Goal: Task Accomplishment & Management: Complete application form

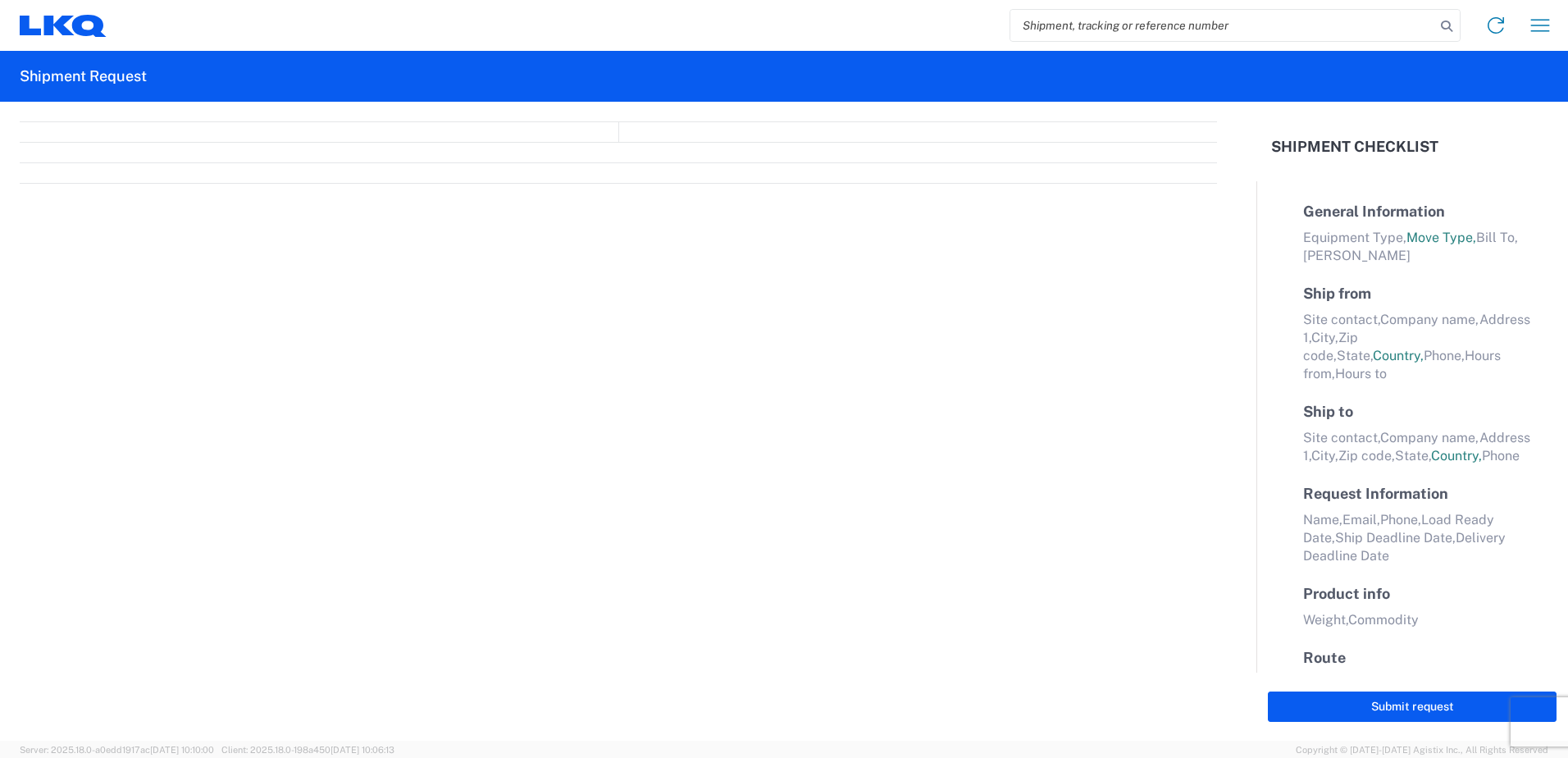
select select "FULL"
select select "LBS"
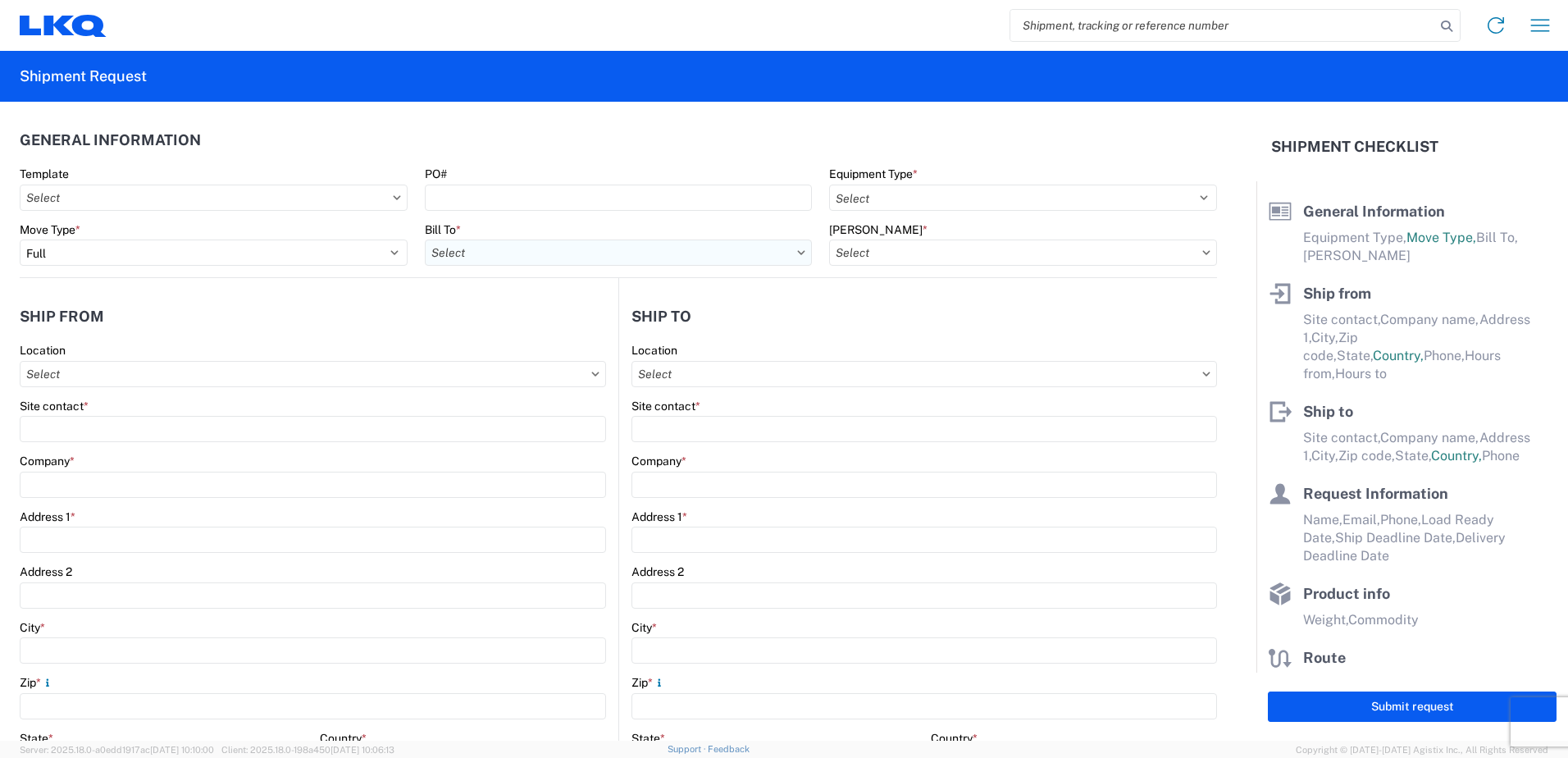
click at [541, 256] on input "Bill To *" at bounding box center [619, 253] width 388 height 26
type input "1760"
click at [525, 326] on div "1760 - LKQ Best Core" at bounding box center [568, 325] width 287 height 26
type input "1760 - LKQ Best Core"
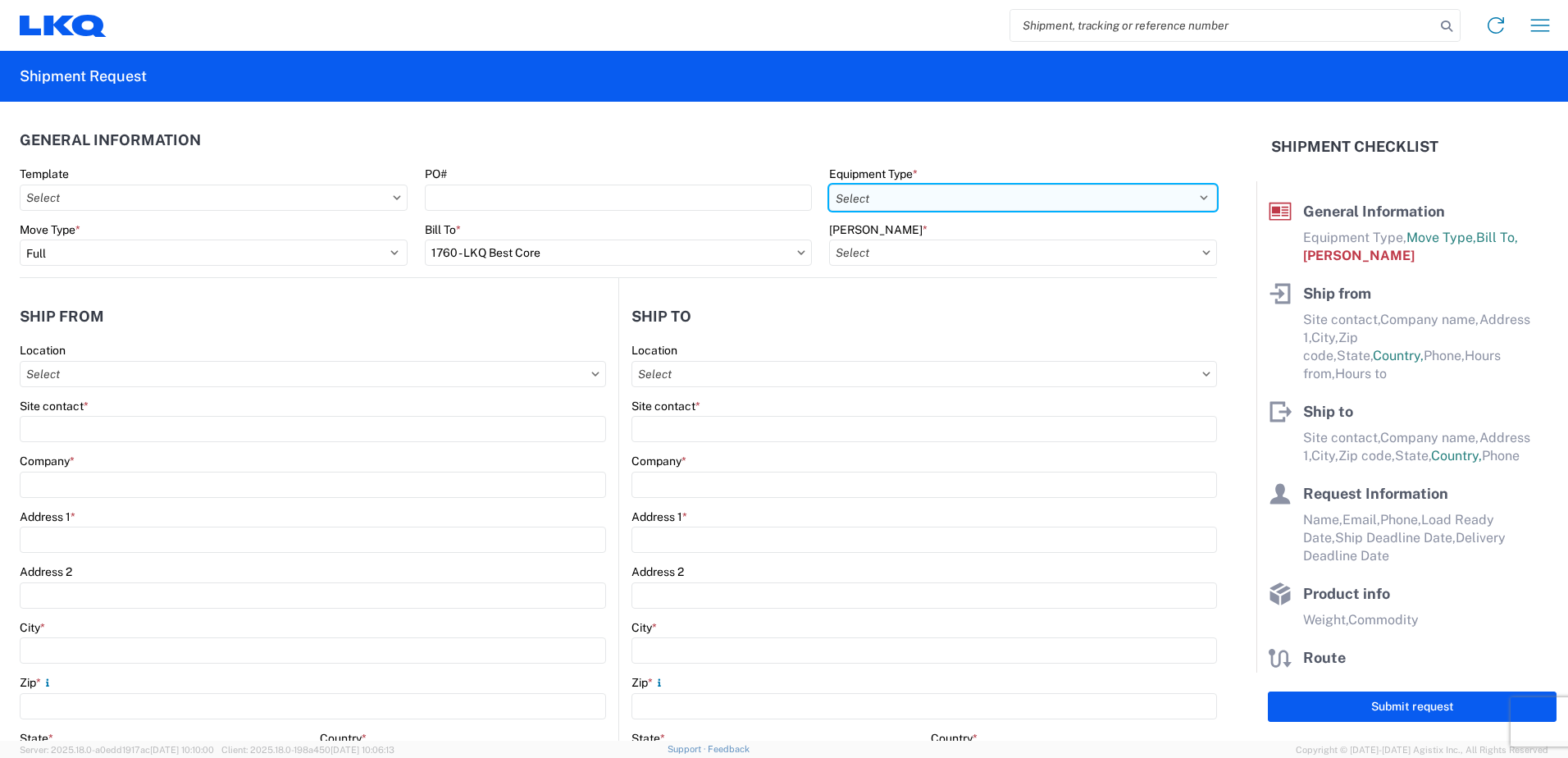
click at [952, 196] on select "Select 53’ Dry Van Flatbed Dropdeck (van) Lowboy (flatbed) Rail" at bounding box center [1023, 197] width 388 height 26
select select "BCAR"
click at [830, 184] on select "Select 53’ Dry Van Flatbed Dropdeck (van) Lowboy (flatbed) Rail" at bounding box center [1023, 197] width 388 height 26
click at [937, 251] on input "[PERSON_NAME] *" at bounding box center [1023, 253] width 388 height 26
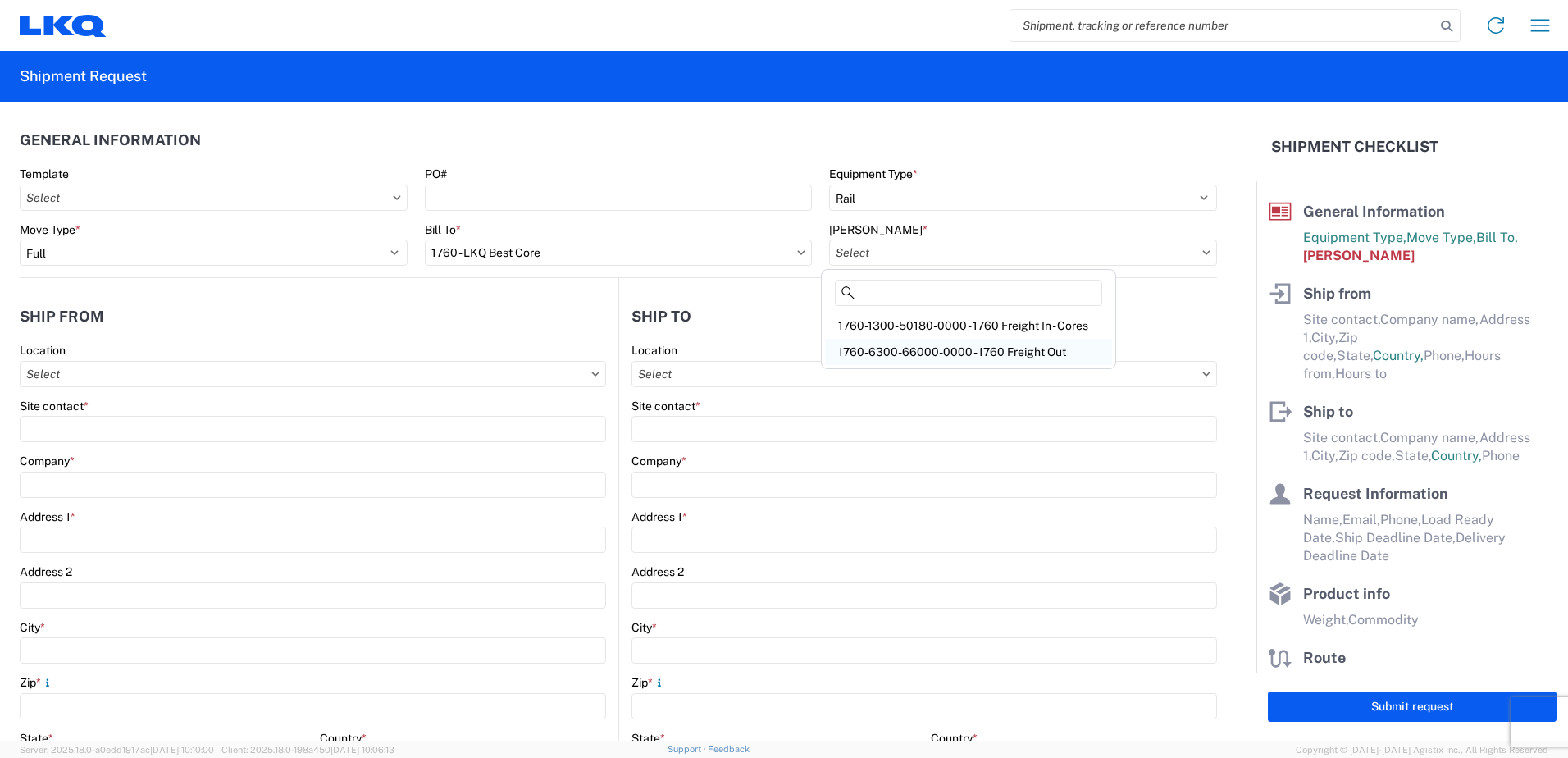
click at [939, 353] on div "1760-6300-66000-0000 - 1760 Freight Out" at bounding box center [968, 352] width 287 height 26
type input "1760-6300-66000-0000 - 1760 Freight Out"
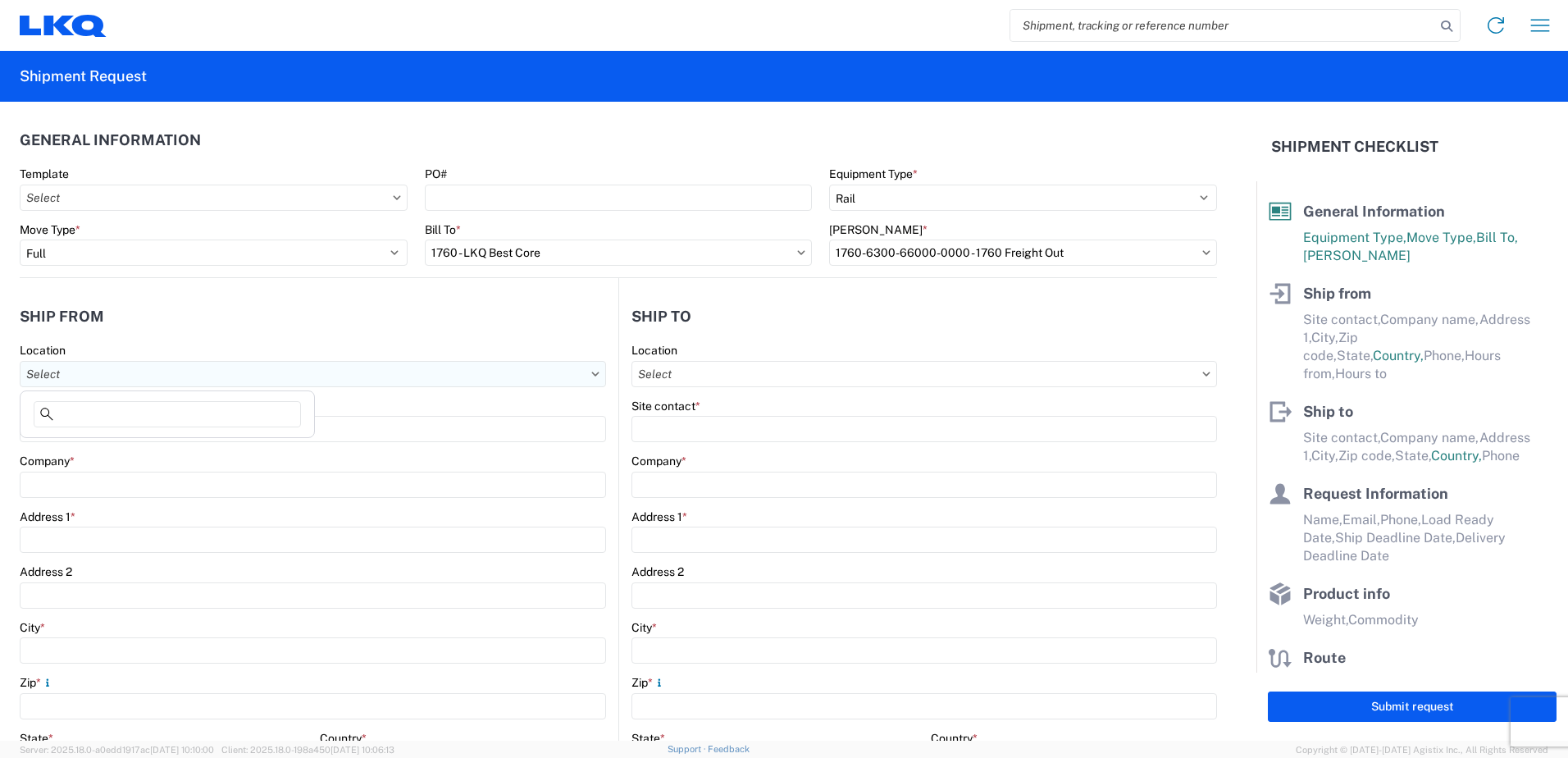
click at [72, 374] on input "Location" at bounding box center [312, 374] width 586 height 26
type input "1760"
click at [75, 449] on div "1760 - LKQ Best Core" at bounding box center [166, 447] width 287 height 26
type input "1760 - LKQ Best Core"
type input "LKQ Corporation"
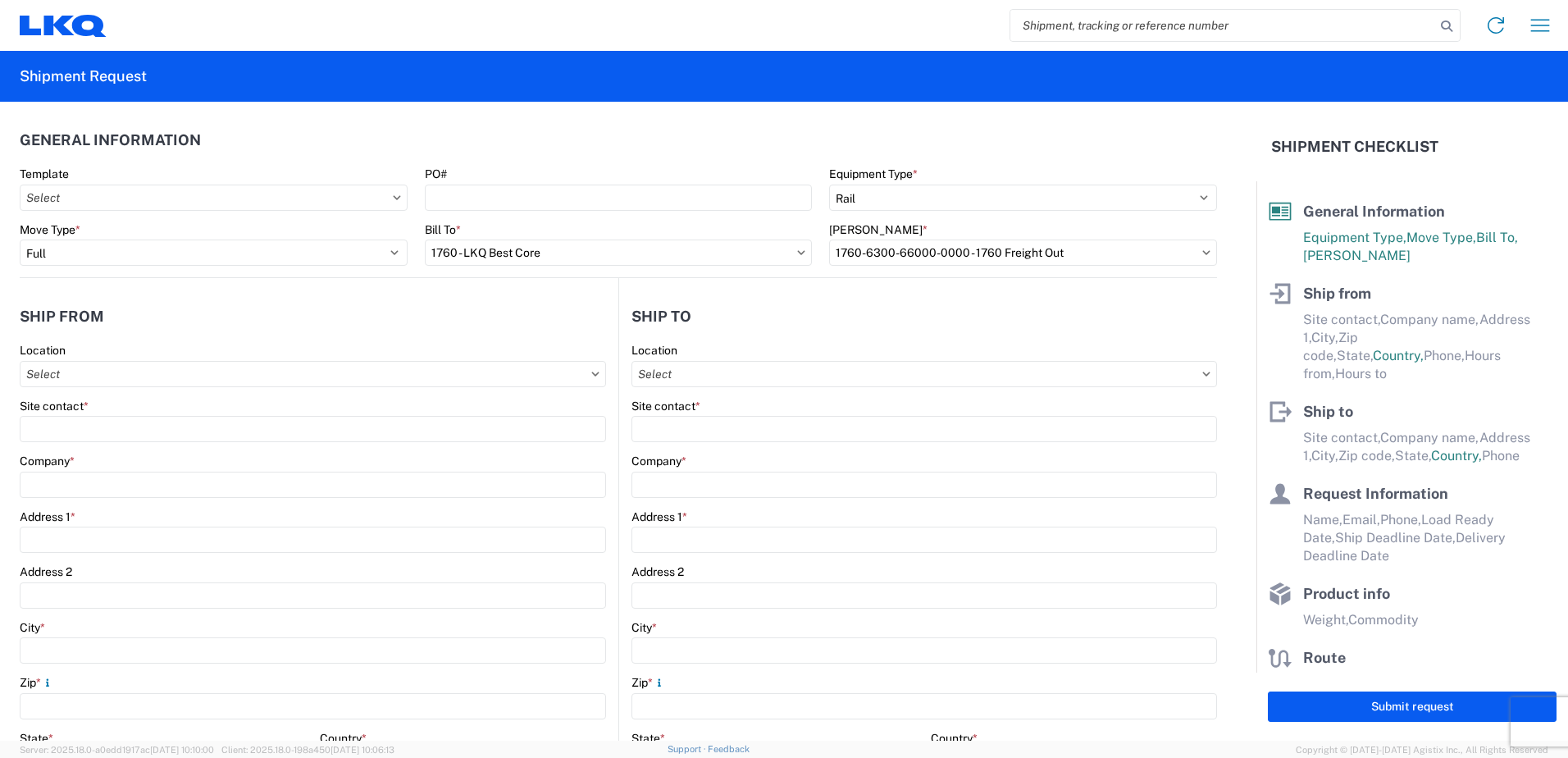
type input "[STREET_ADDRESS]"
type input "[GEOGRAPHIC_DATA]"
type input "77038"
select select "[GEOGRAPHIC_DATA]"
select select "US"
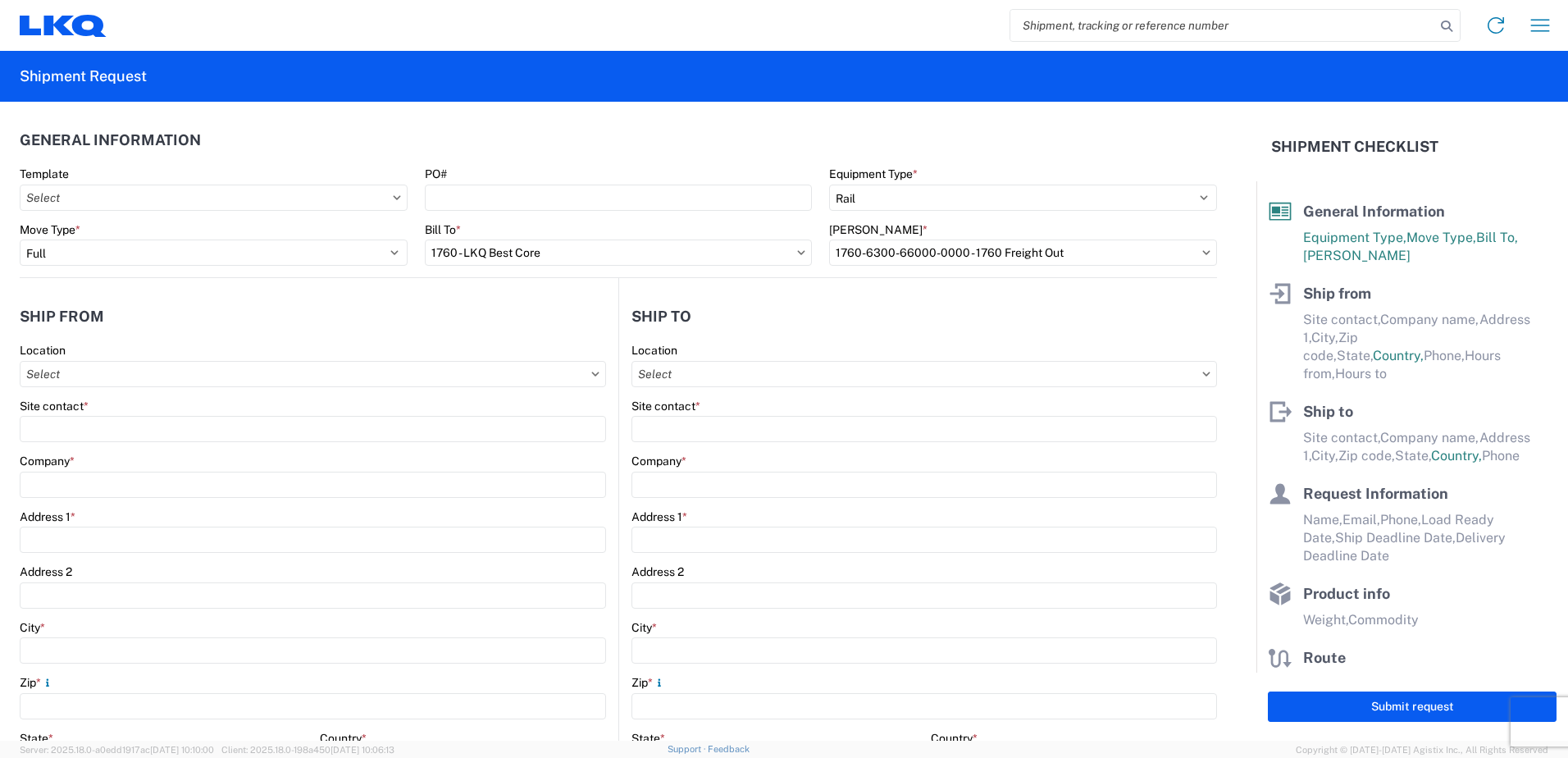
type input "[PHONE_NUMBER]"
type input "06:00"
type input "14:30"
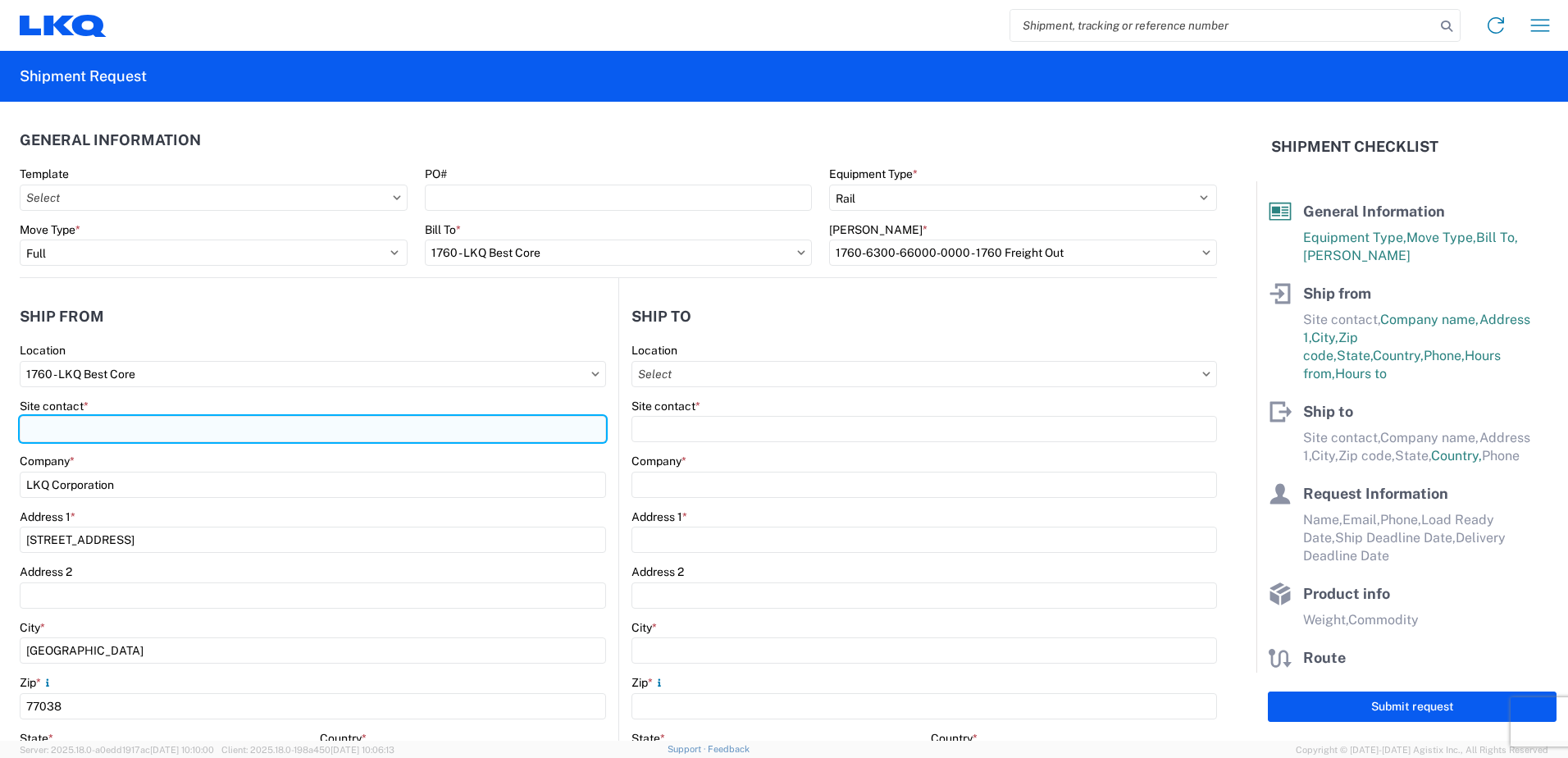
click at [53, 429] on input "Site contact *" at bounding box center [312, 429] width 586 height 26
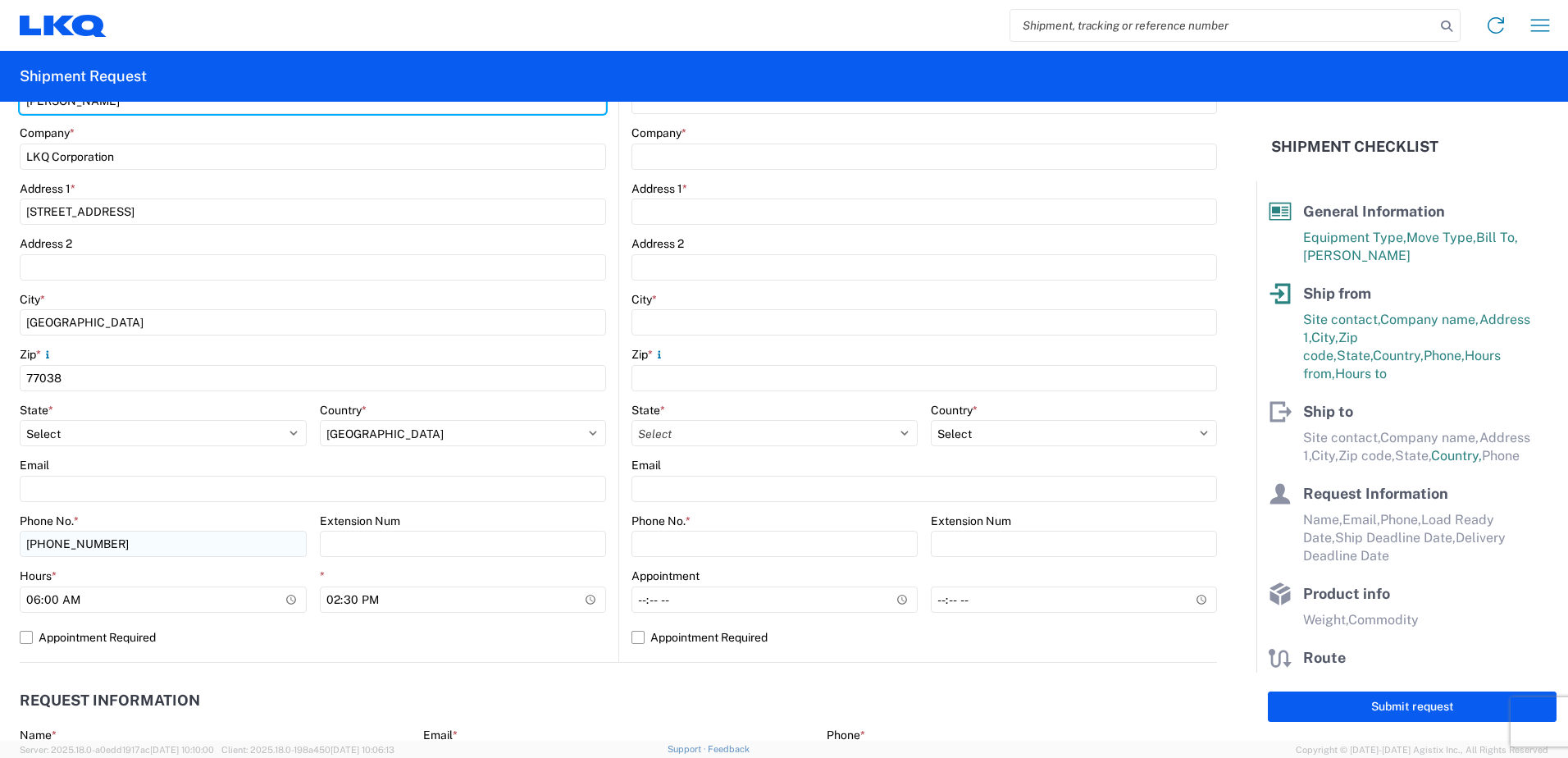
scroll to position [410, 0]
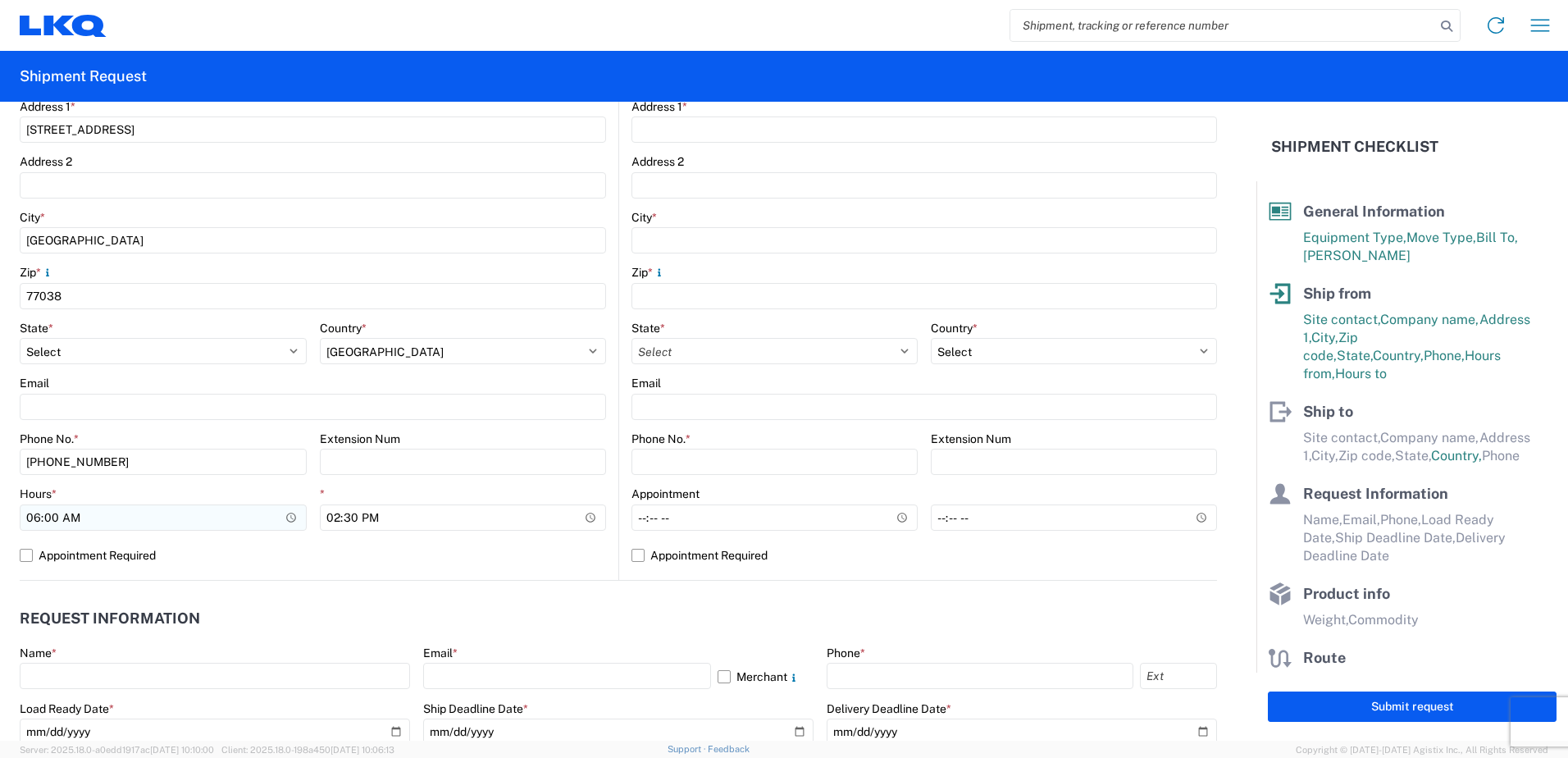
type input "[PERSON_NAME]"
click at [30, 522] on input "06:00" at bounding box center [163, 517] width 287 height 26
type input "07:00"
click at [327, 513] on input "14:30" at bounding box center [463, 517] width 287 height 26
type input "12:30"
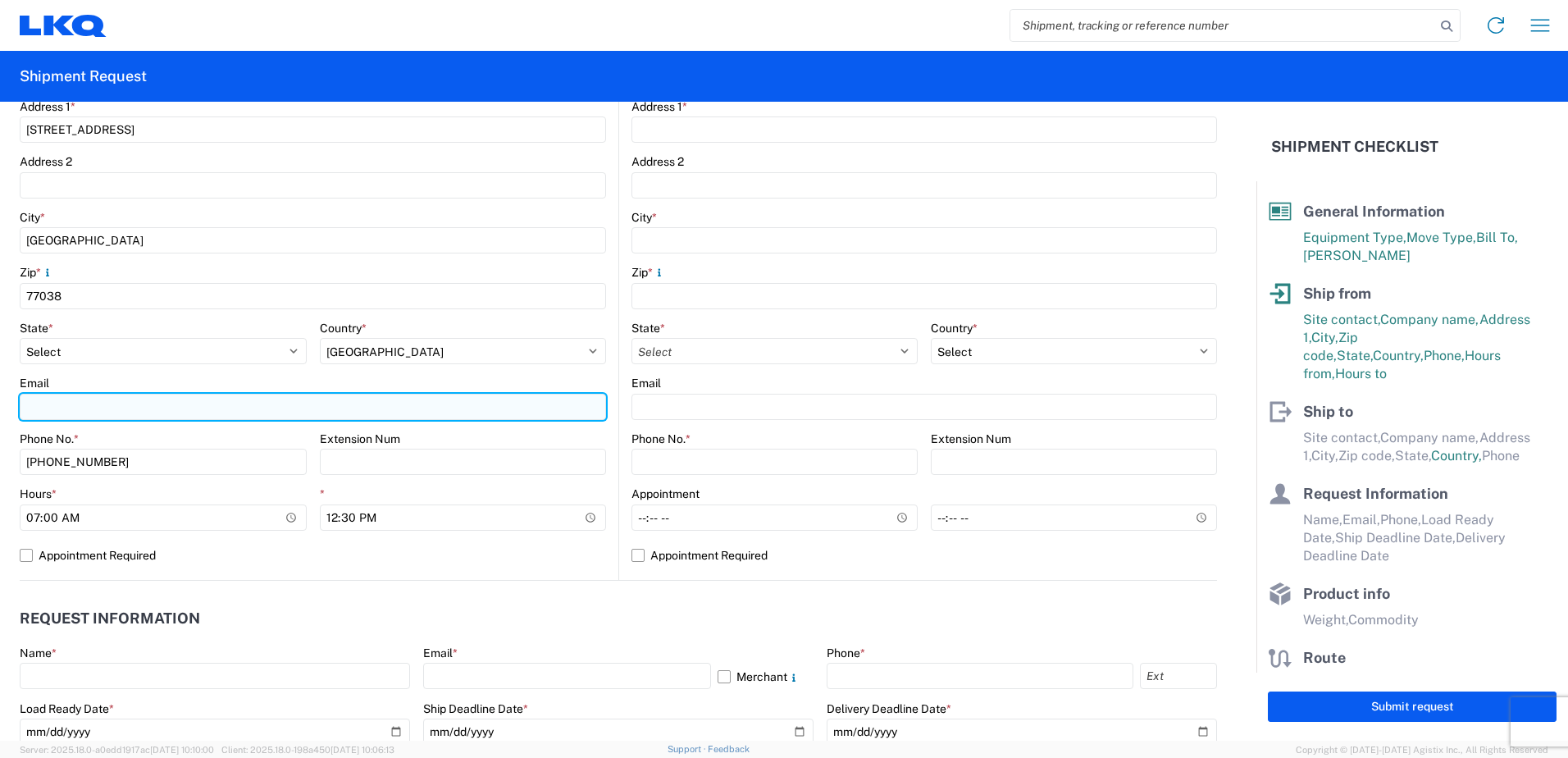
click at [58, 401] on input "Email" at bounding box center [312, 407] width 586 height 26
type input "[EMAIL_ADDRESS][DOMAIN_NAME]"
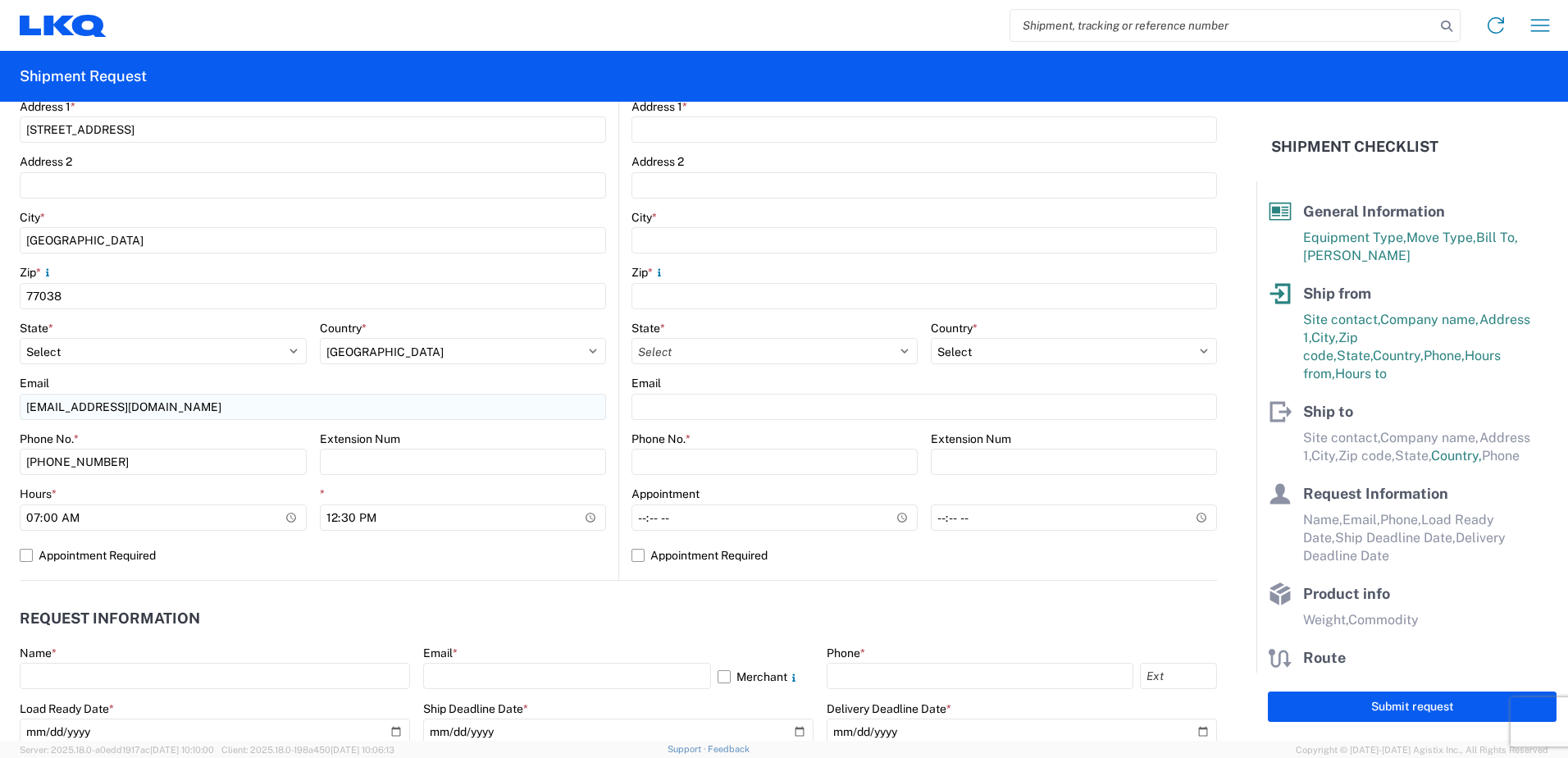
type input "[PERSON_NAME]"
type input "Danco Enterprises INC"
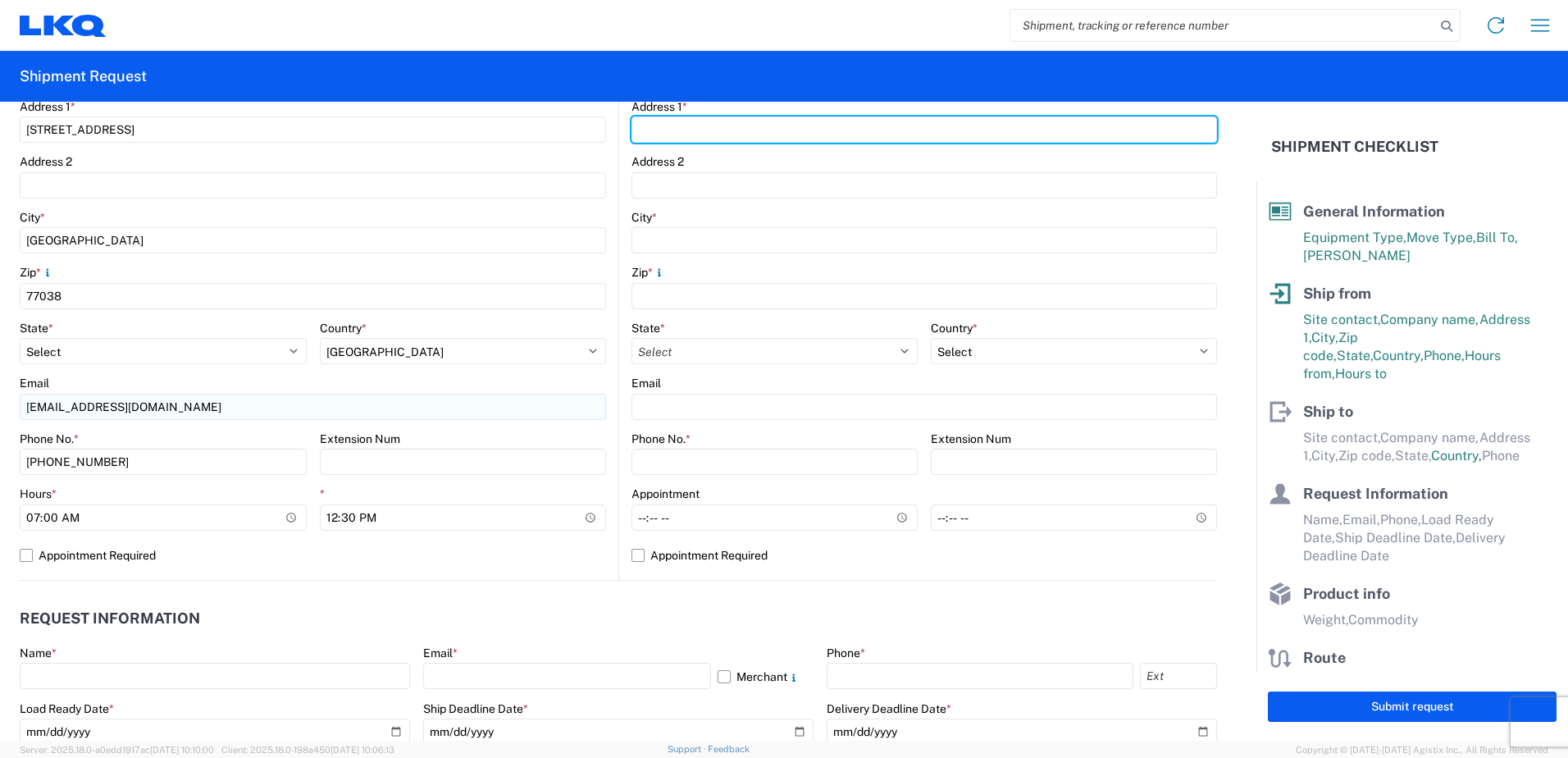
type input "[STREET_ADDRESS]"
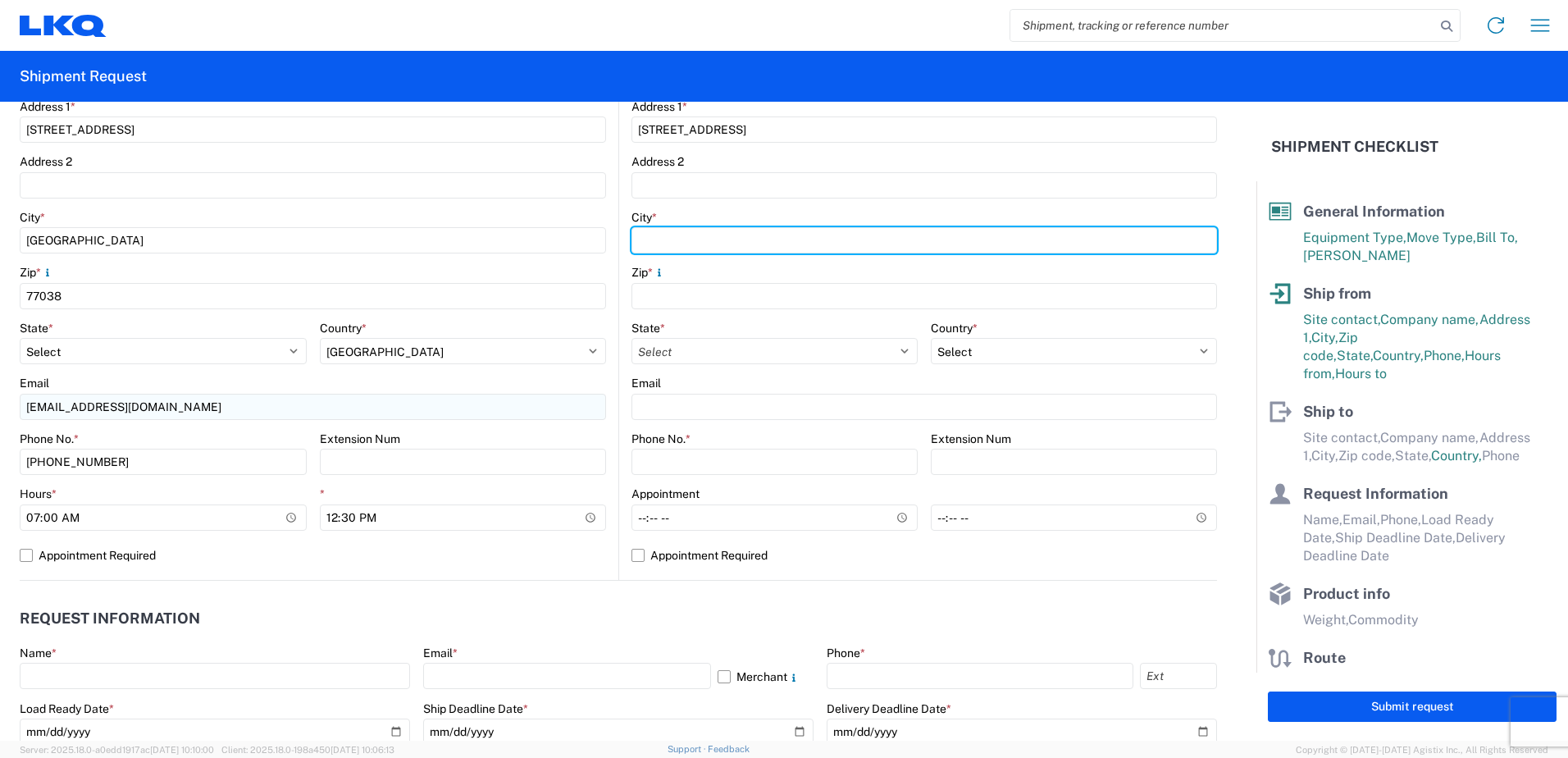
type input "[GEOGRAPHIC_DATA]"
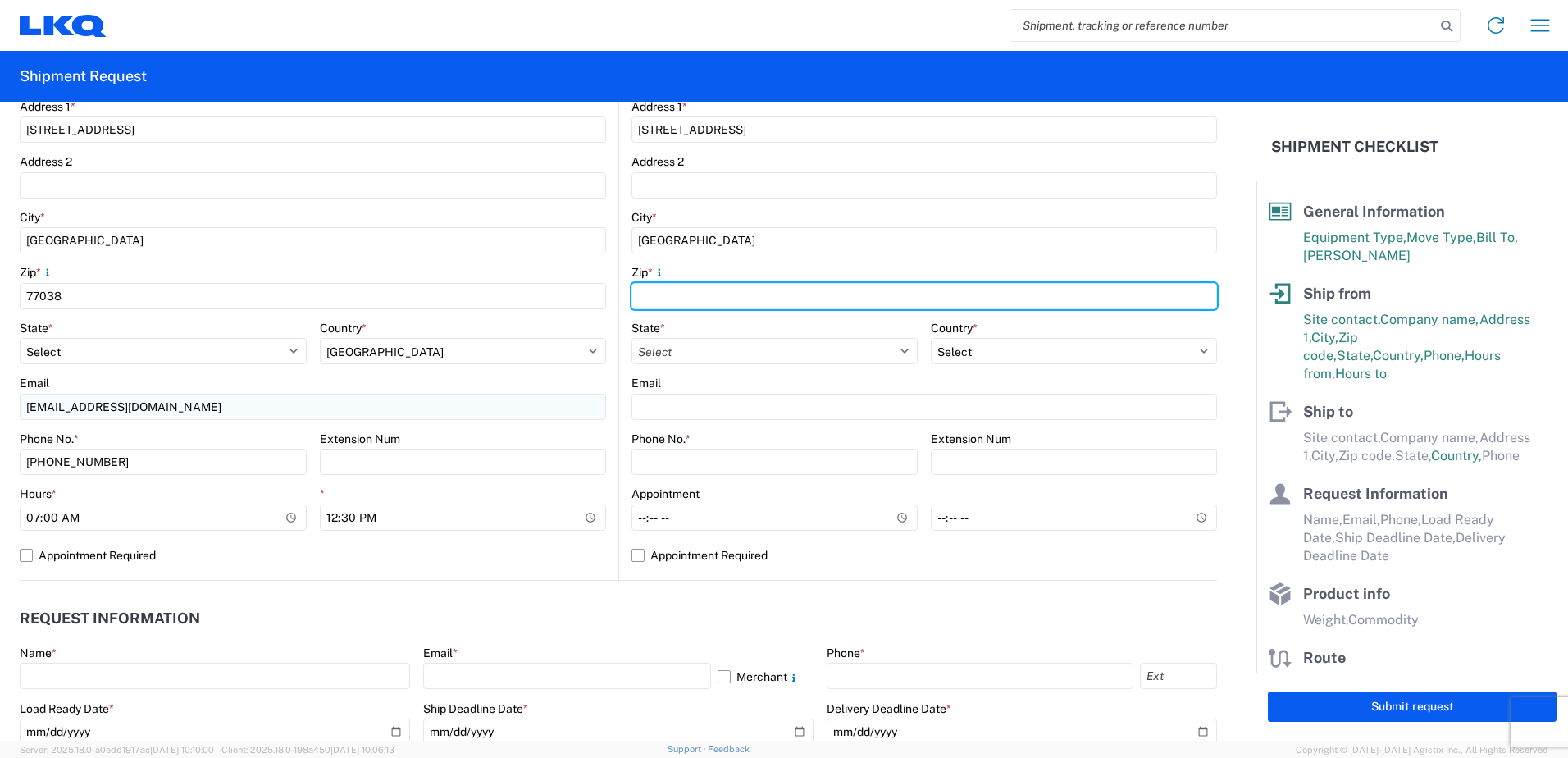
type input "92507"
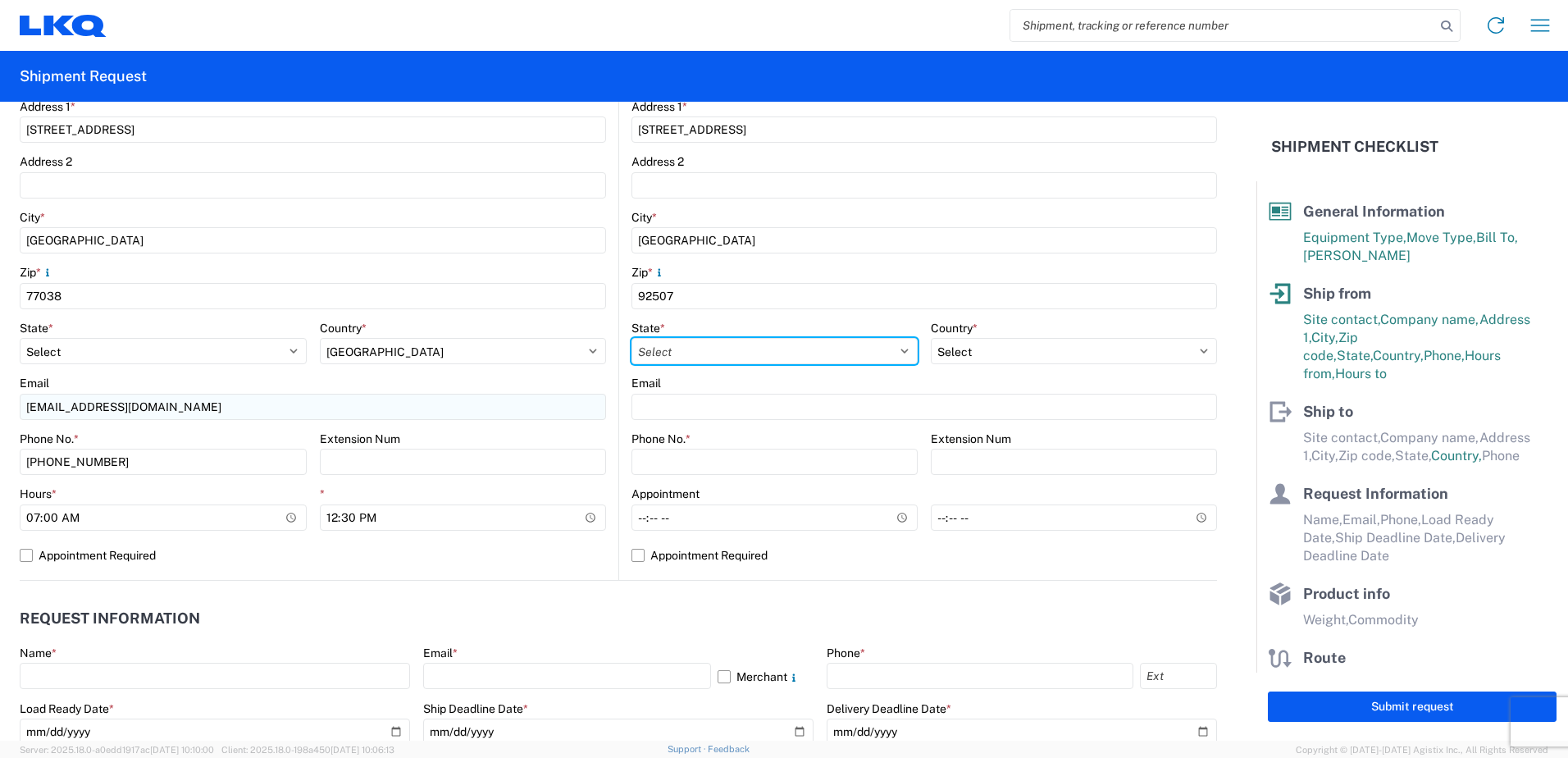
select select "CA"
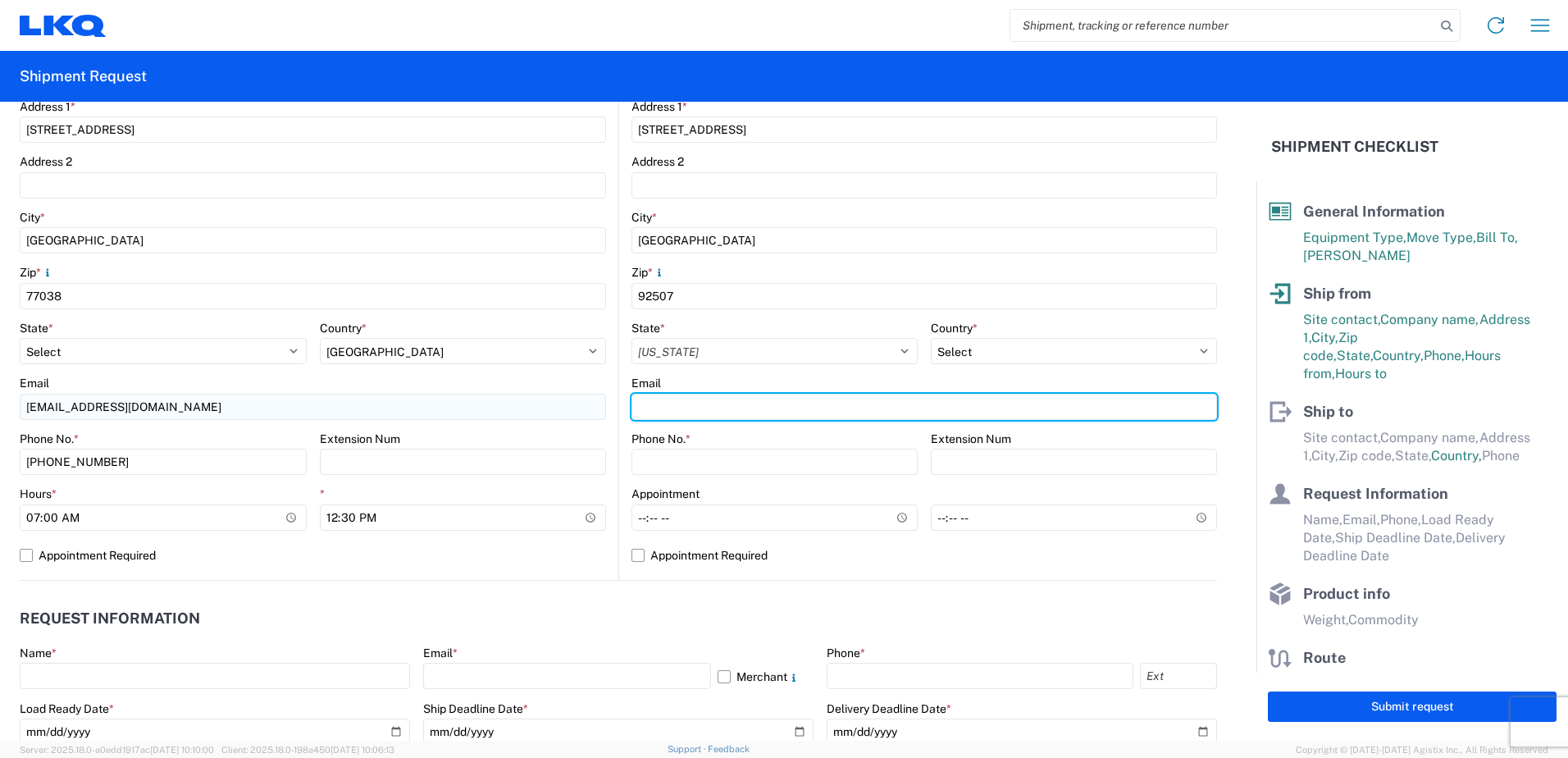
type input "[EMAIL_ADDRESS][DOMAIN_NAME]"
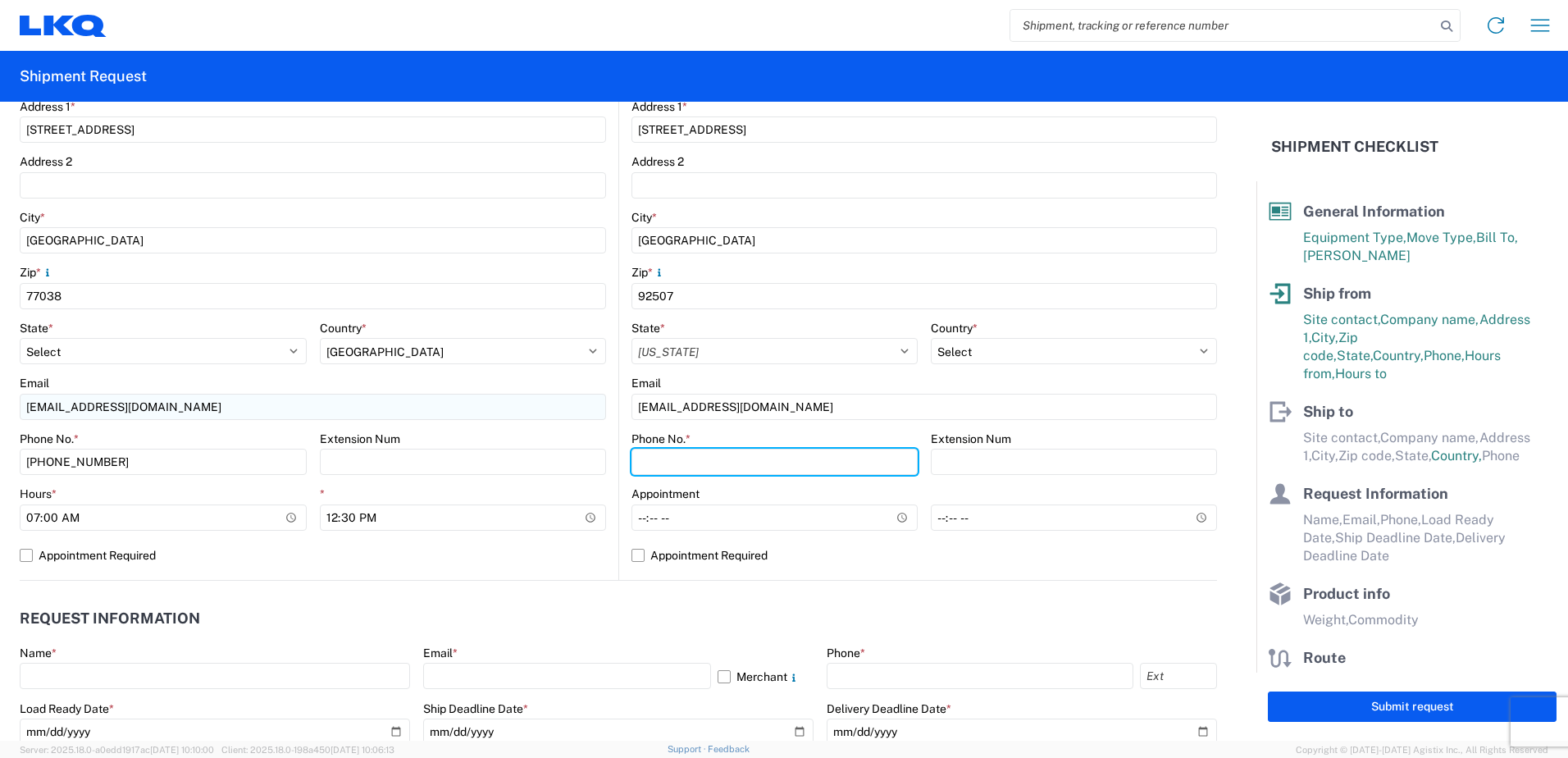
type input "[PHONE_NUMBER]"
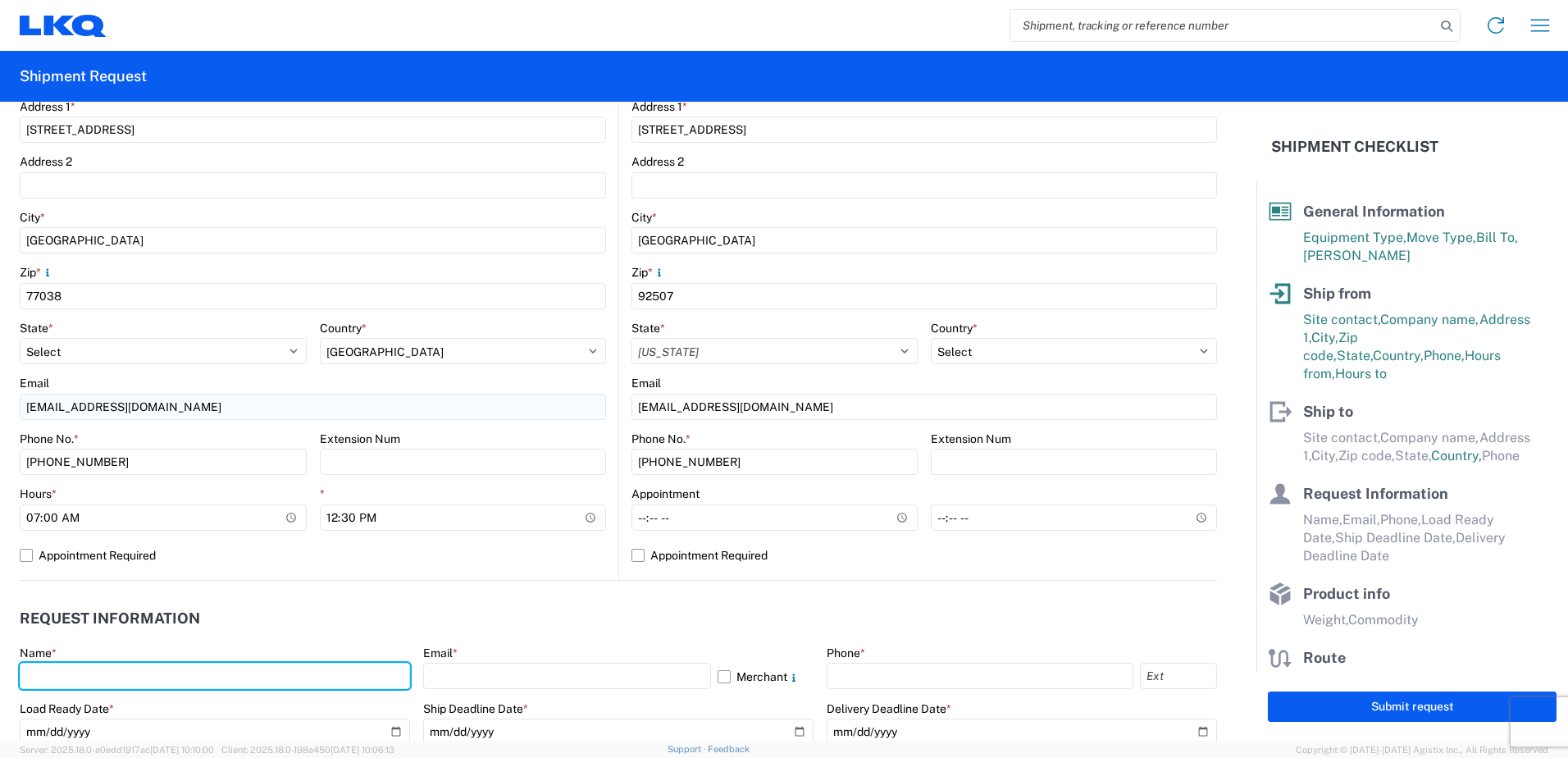
type input "[PERSON_NAME]"
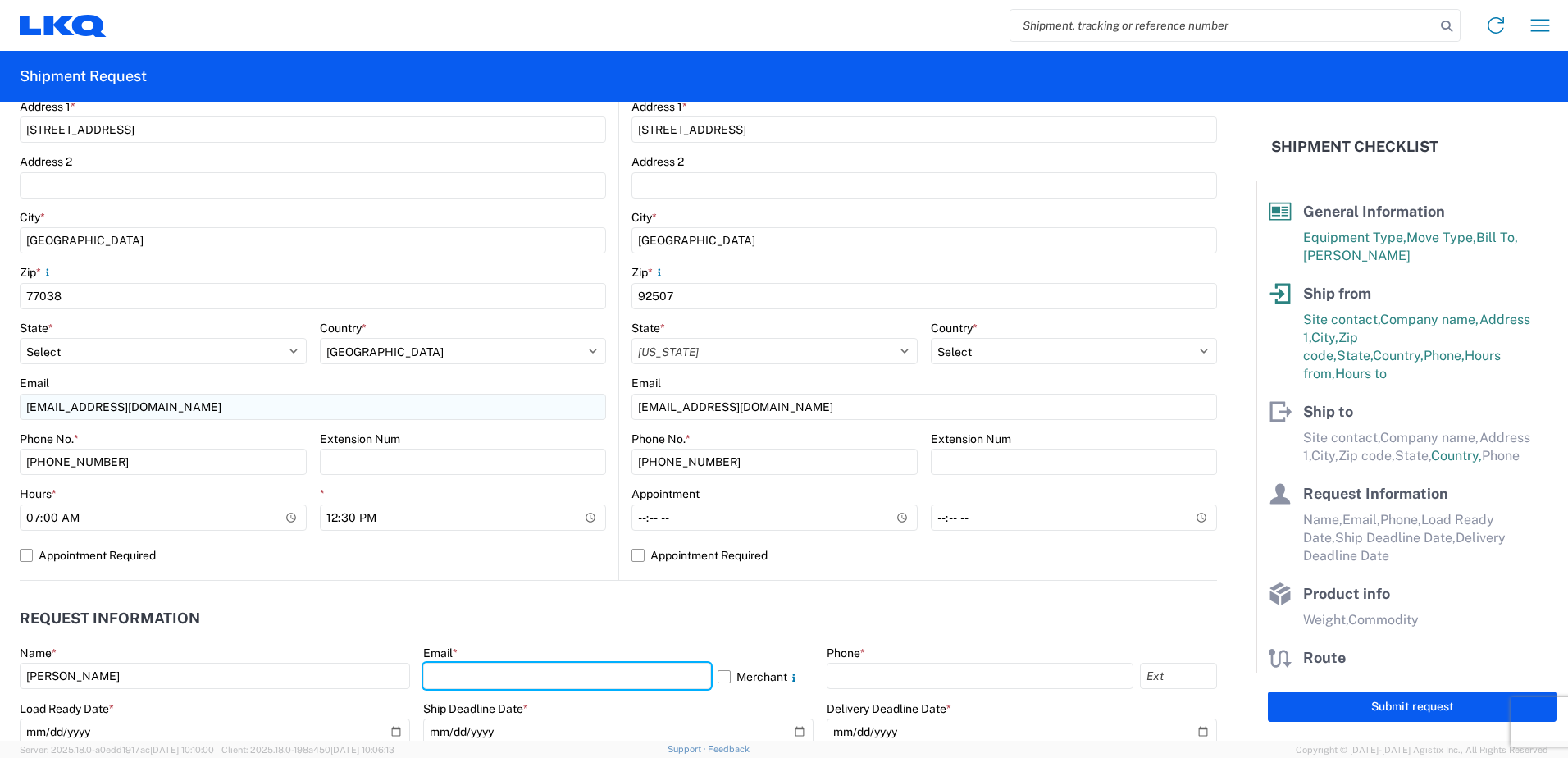
type input "[EMAIL_ADDRESS][DOMAIN_NAME]"
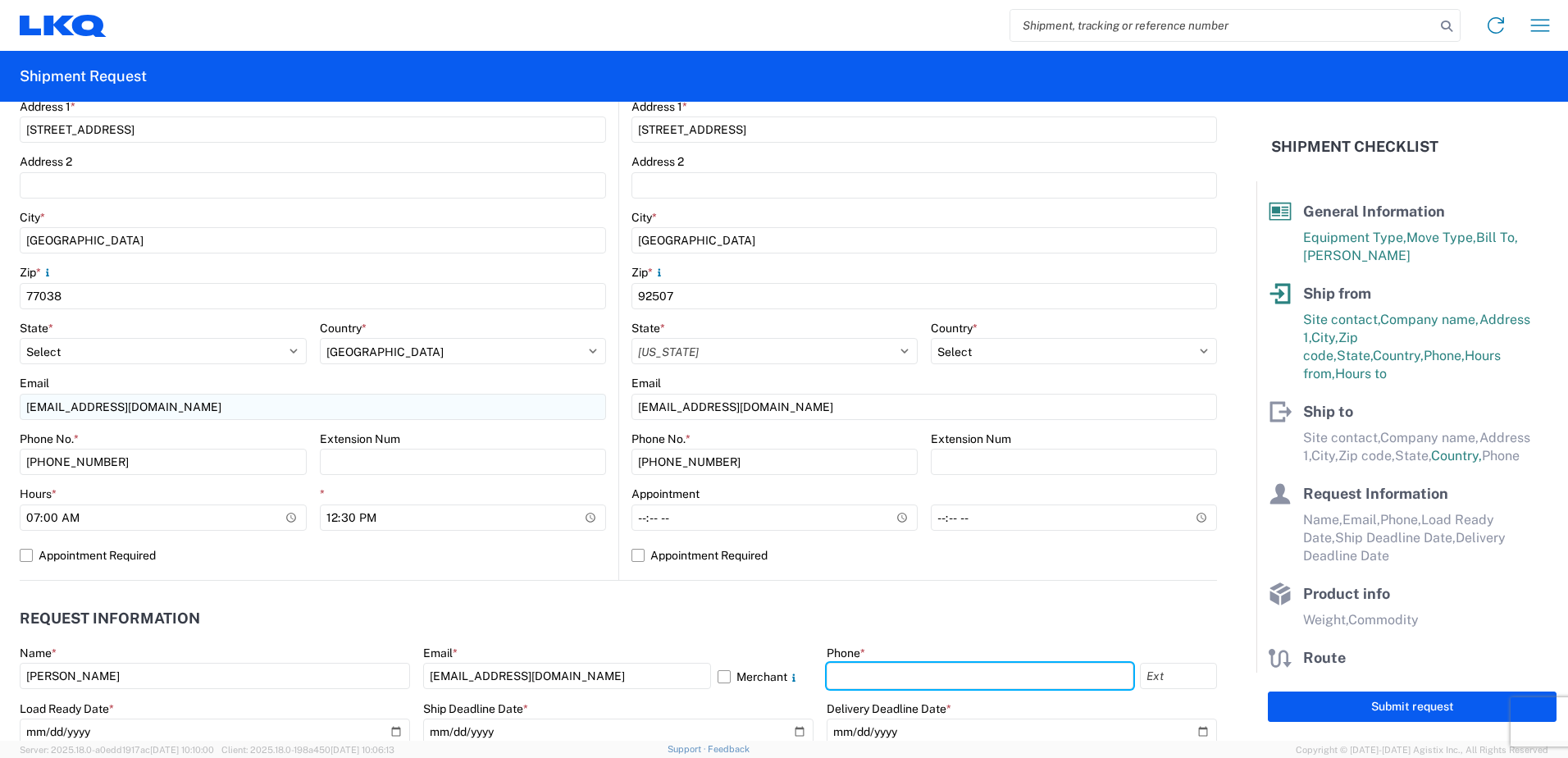
type input "2818861028"
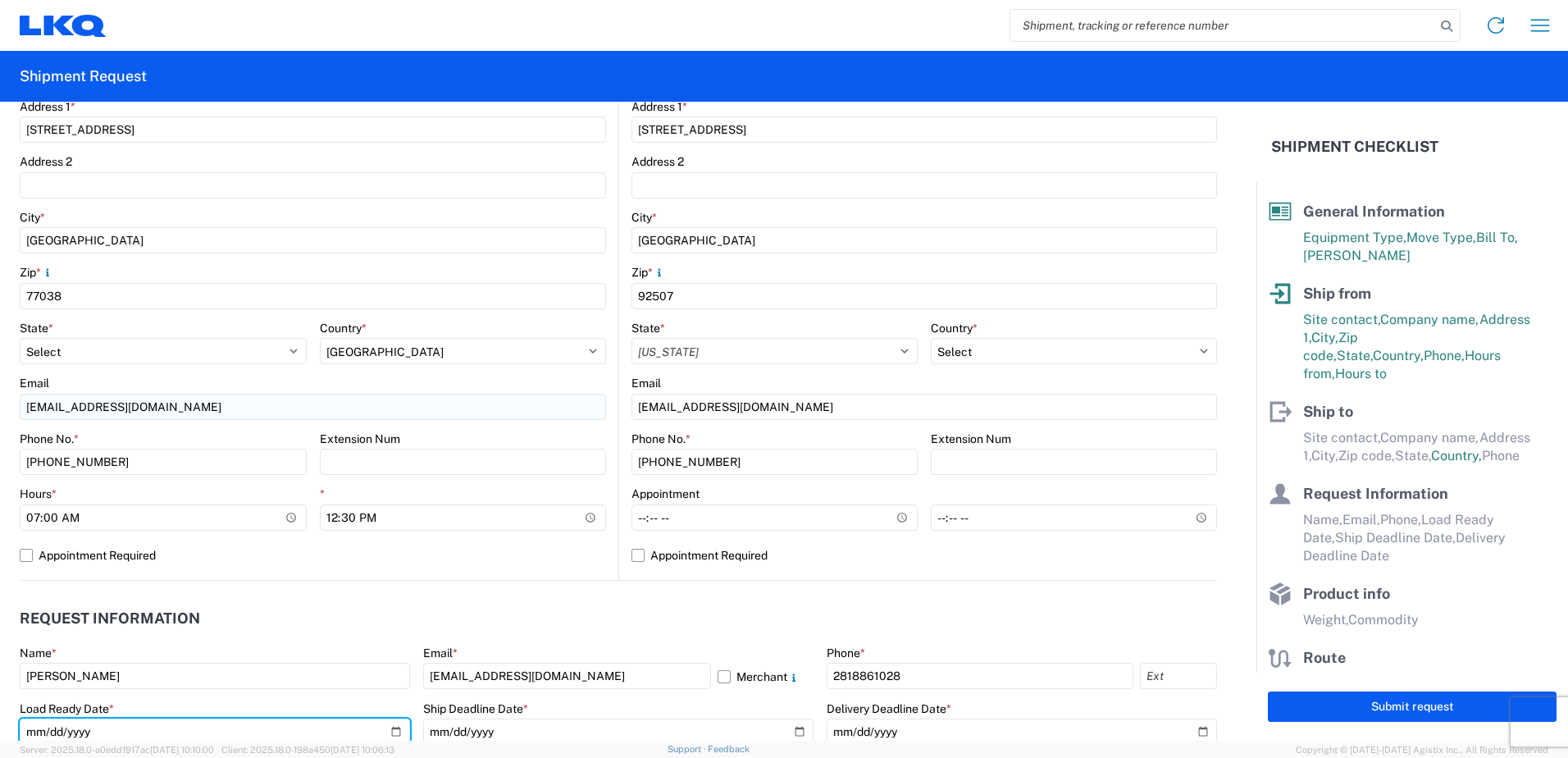
type input "[DATE]"
type input "42500"
type input "General Auto Parts (dry)"
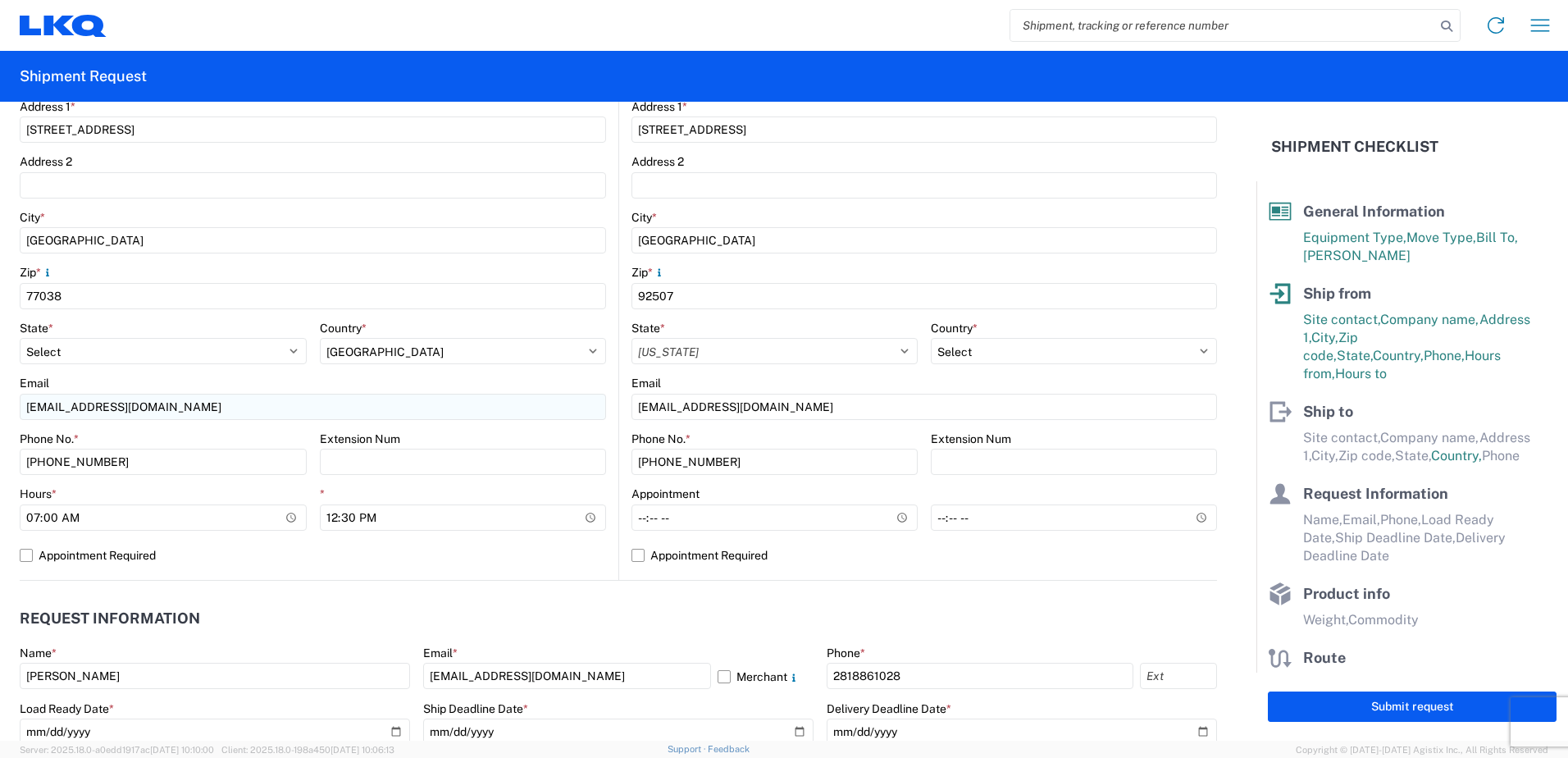
type input "24"
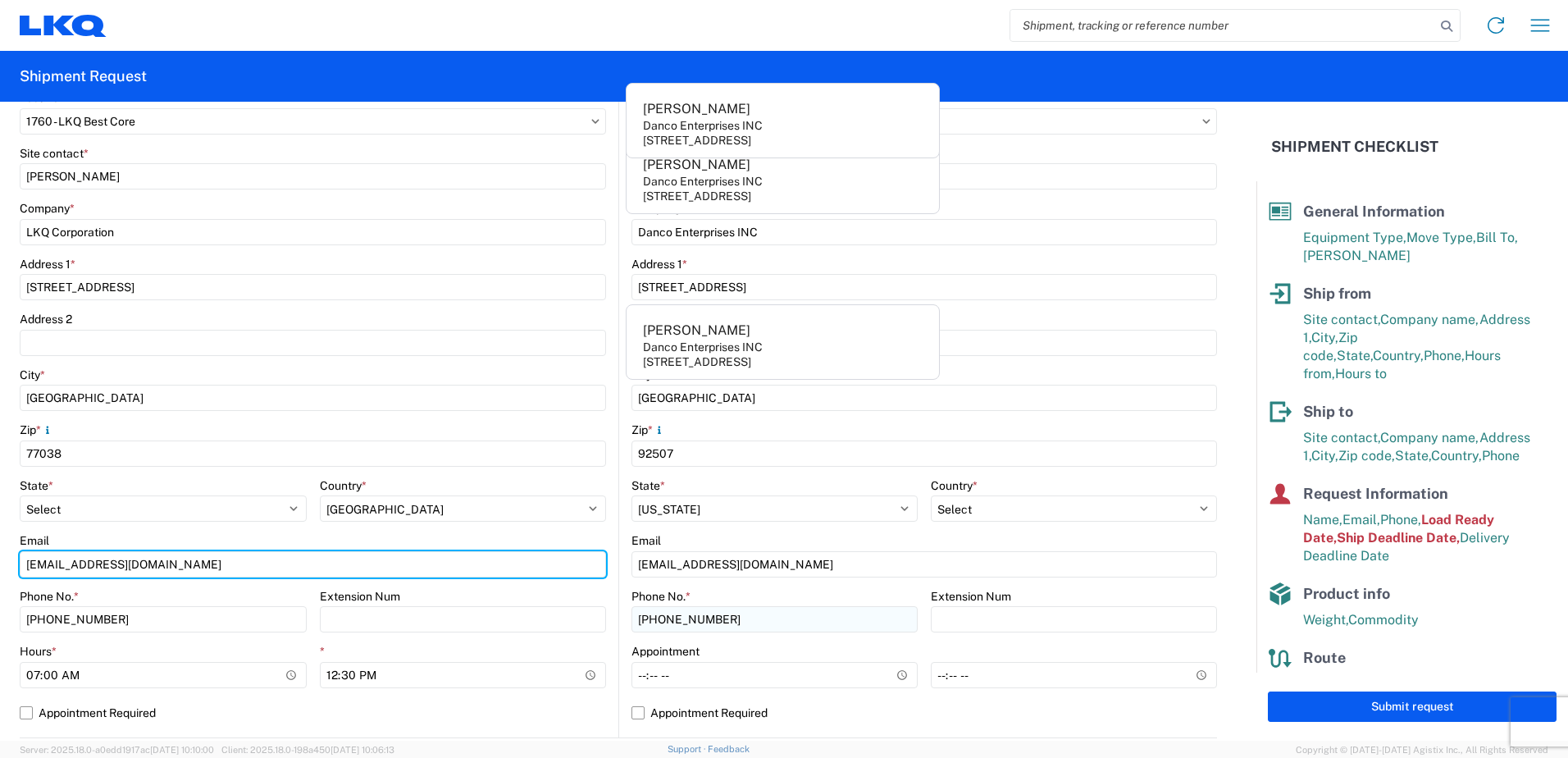
scroll to position [246, 0]
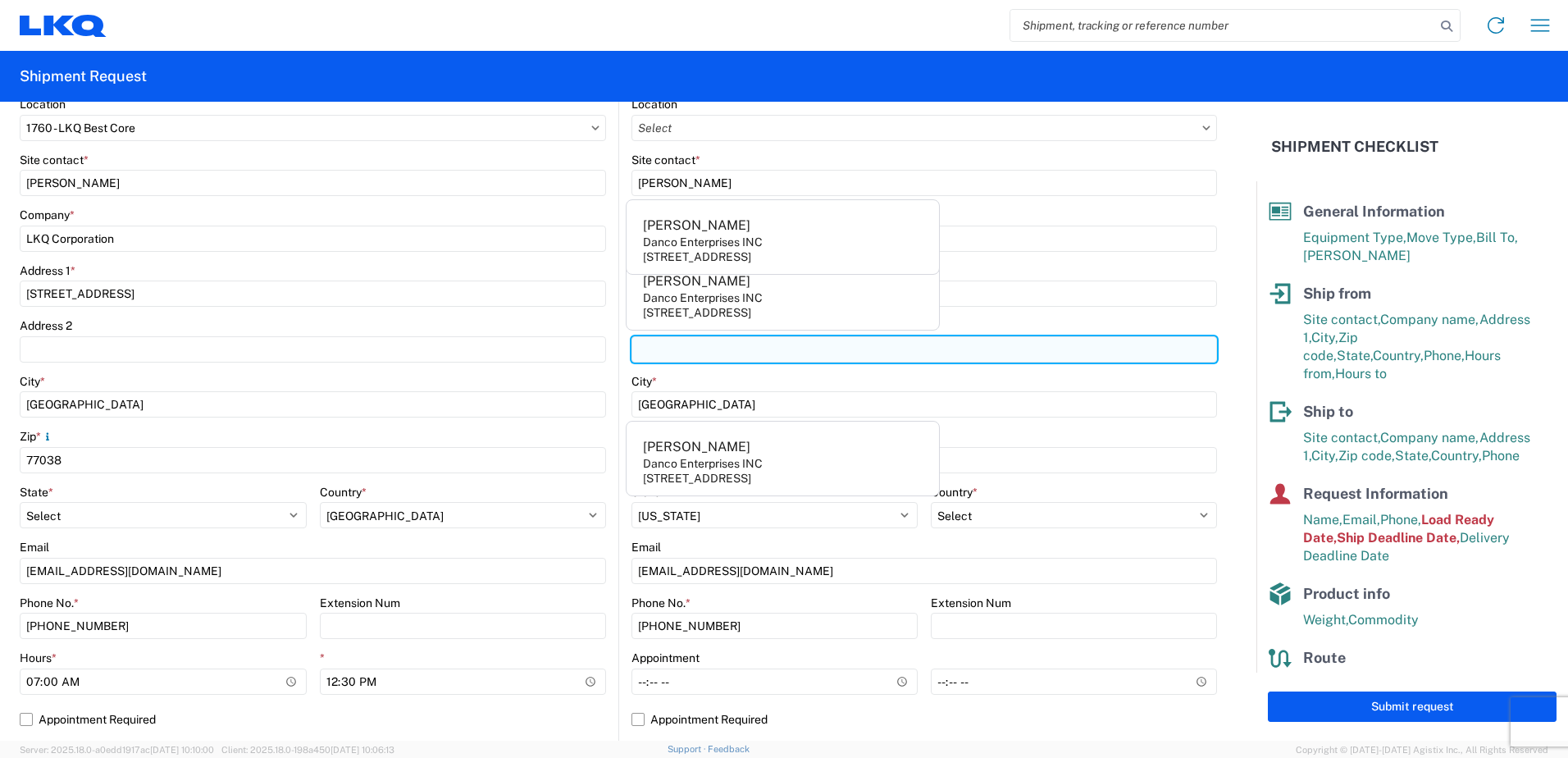
click at [715, 347] on input "Address 2" at bounding box center [924, 350] width 586 height 26
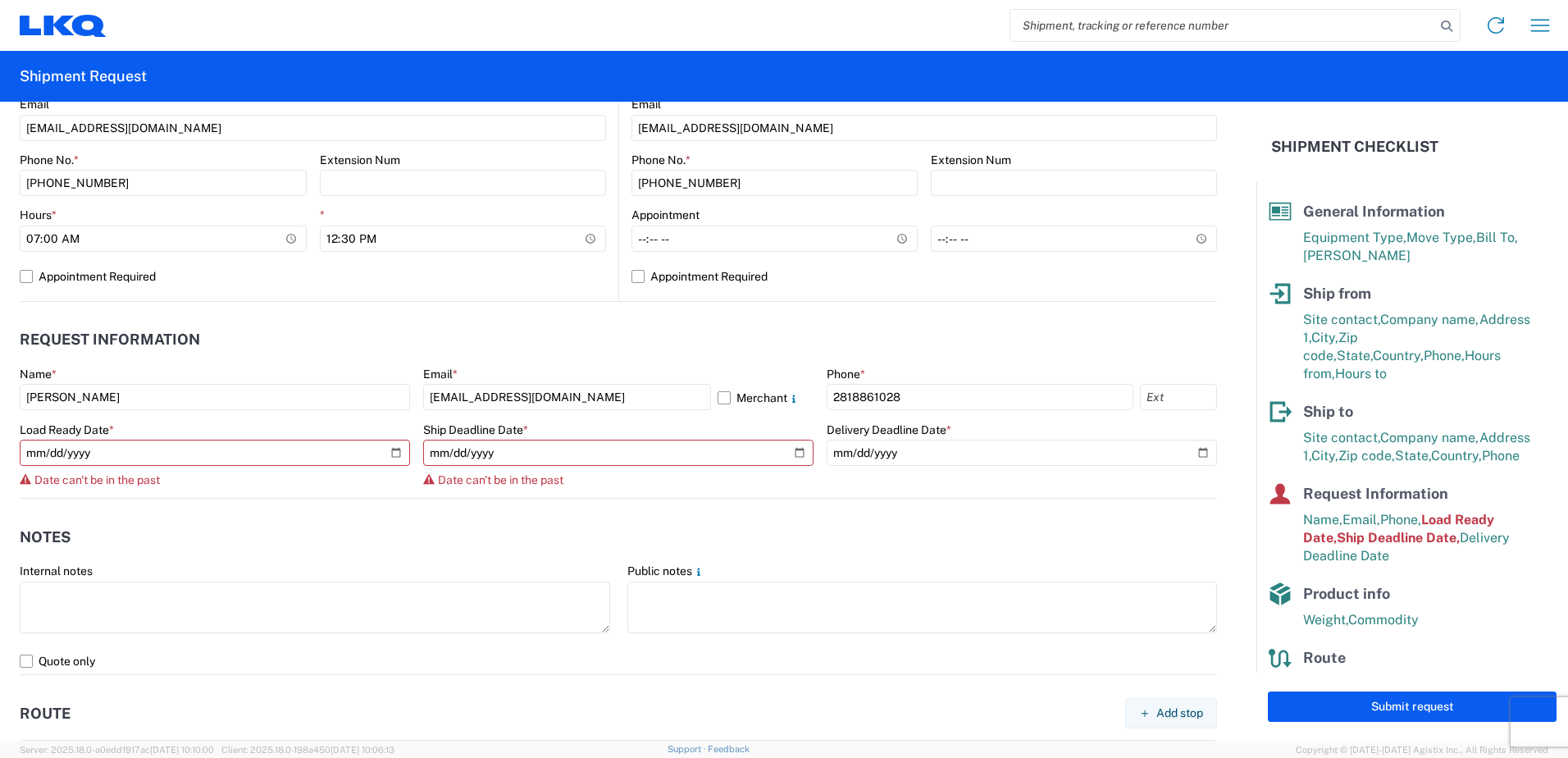
scroll to position [738, 0]
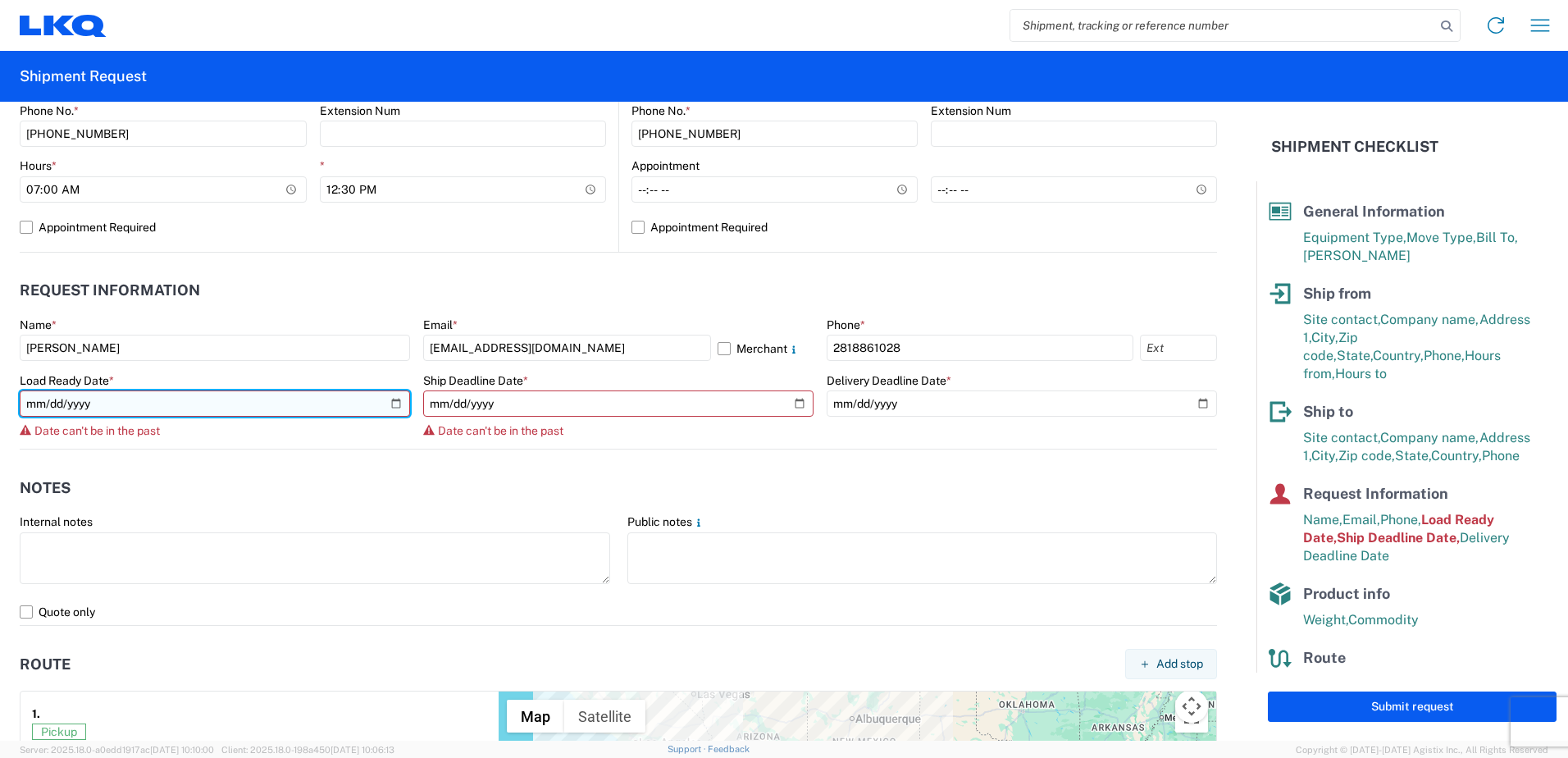
click at [394, 405] on input "[DATE]" at bounding box center [214, 403] width 390 height 26
type input "[DATE]"
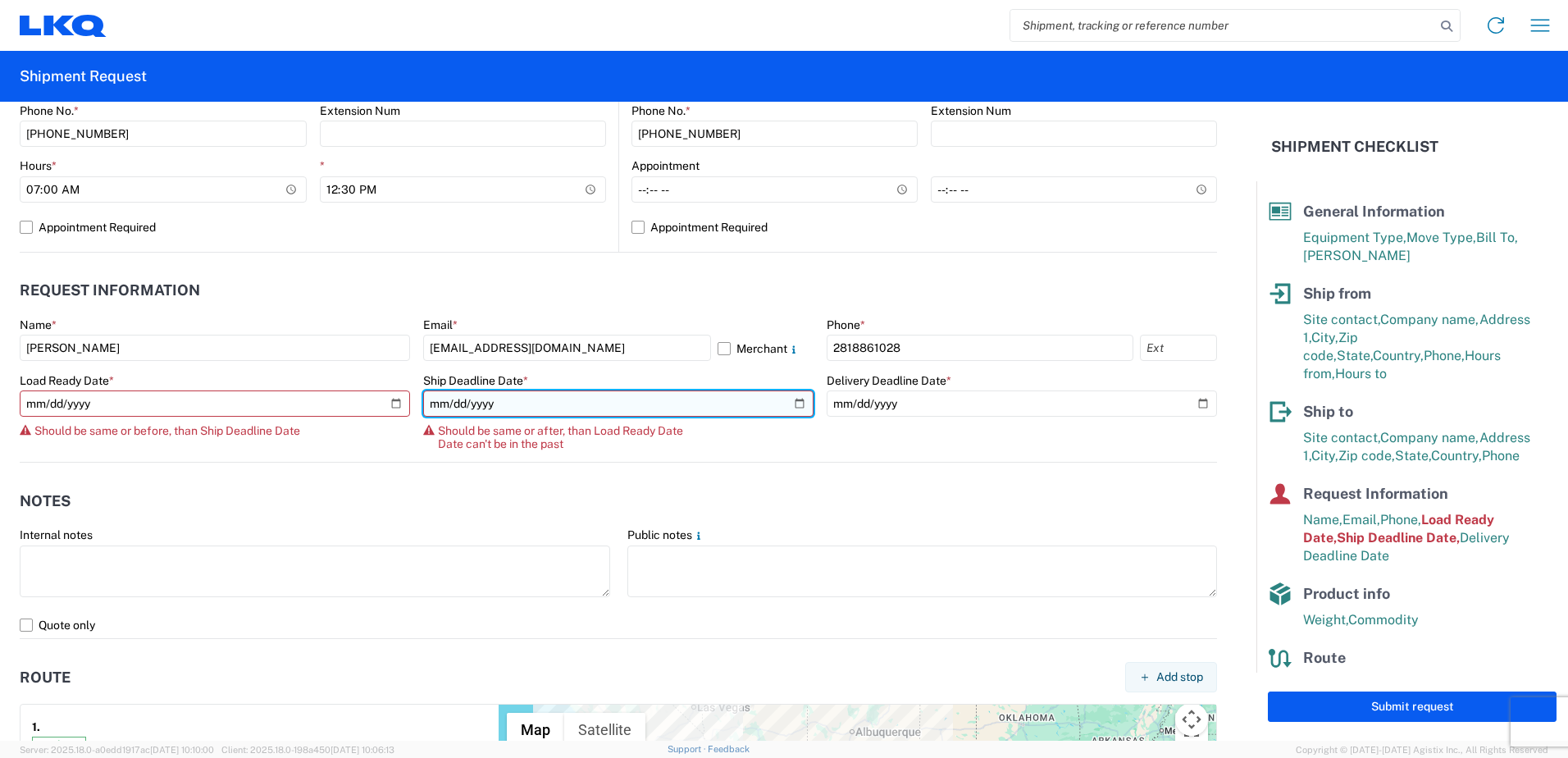
click at [787, 405] on input "[DATE]" at bounding box center [618, 403] width 390 height 26
type input "[DATE]"
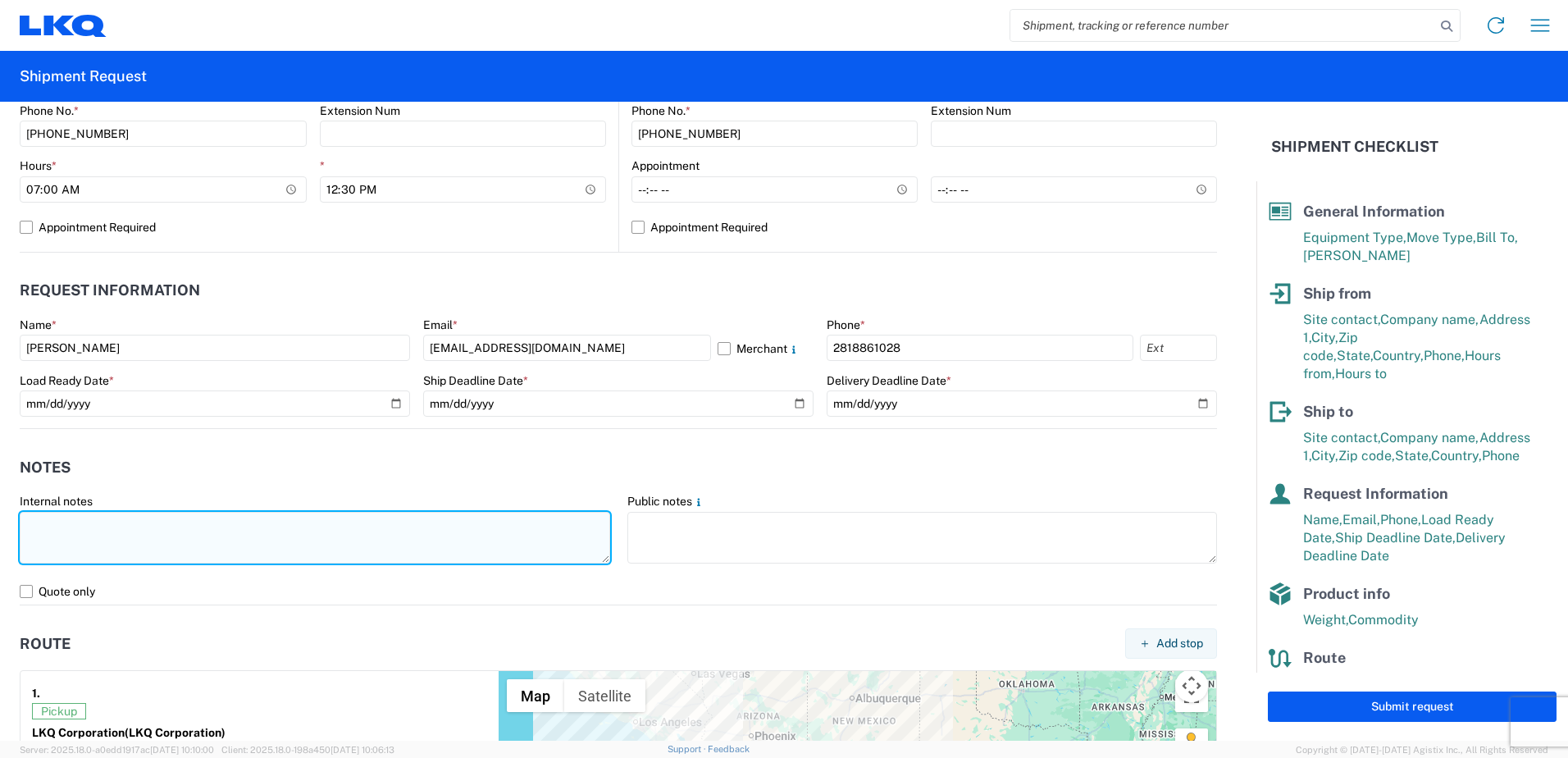
click at [63, 524] on textarea at bounding box center [315, 537] width 591 height 52
click at [286, 522] on textarea "NOTE: does not have to go through [PERSON_NAME]. Get [PERSON_NAME] before proce…" at bounding box center [315, 537] width 591 height 52
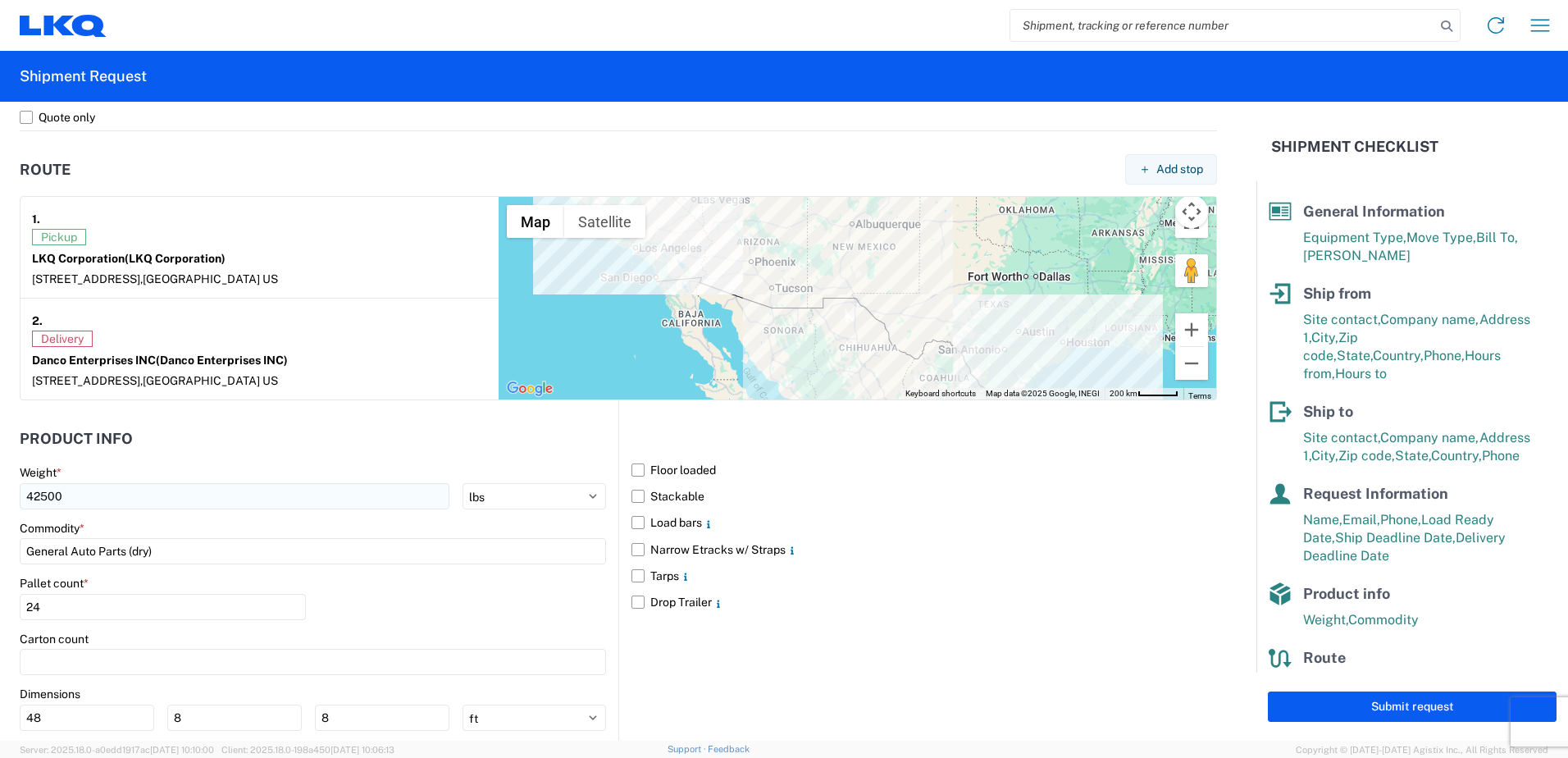
scroll to position [1312, 0]
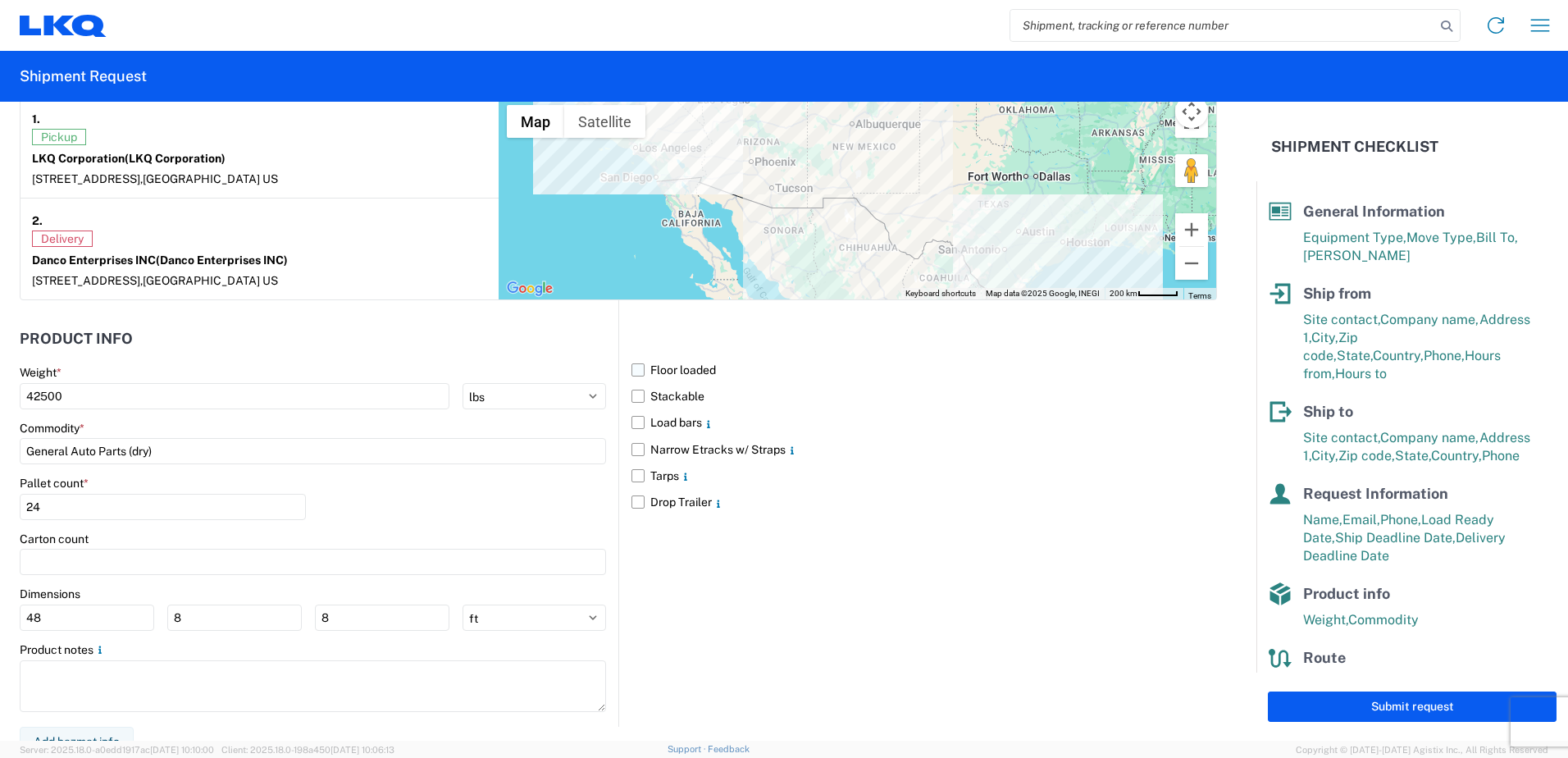
type textarea "NOTE: does not have to go through [PERSON_NAME]. Get with [PERSON_NAME] before …"
click at [678, 361] on label "Floor loaded" at bounding box center [924, 370] width 586 height 26
click at [0, 0] on input "Floor loaded" at bounding box center [0, 0] width 0 height 0
click at [665, 397] on label "Stackable" at bounding box center [924, 396] width 586 height 26
click at [0, 0] on input "Stackable" at bounding box center [0, 0] width 0 height 0
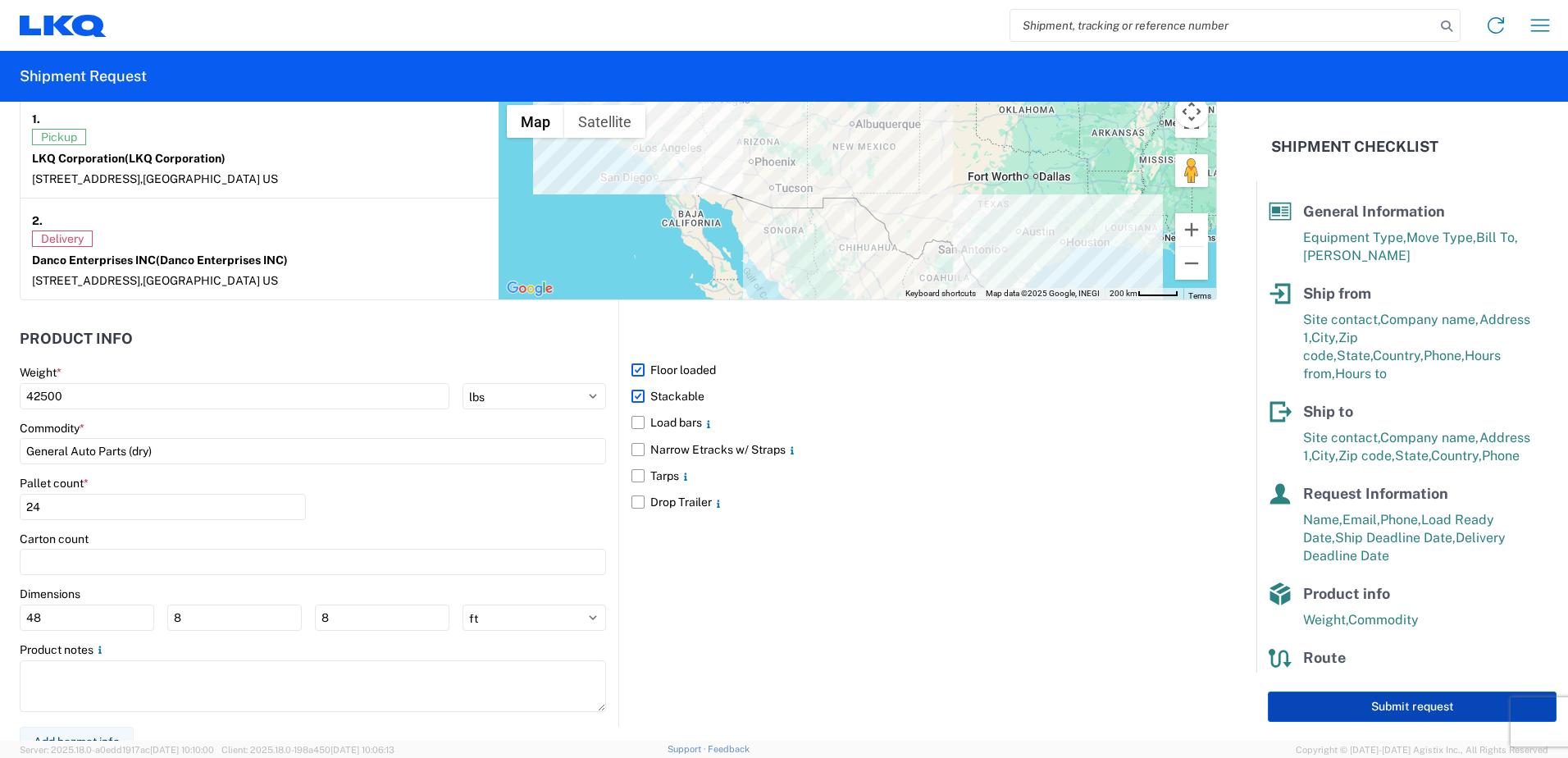
click at [1330, 699] on button "Submit request" at bounding box center [1412, 706] width 289 height 30
select select "US"
